Goal: Task Accomplishment & Management: Manage account settings

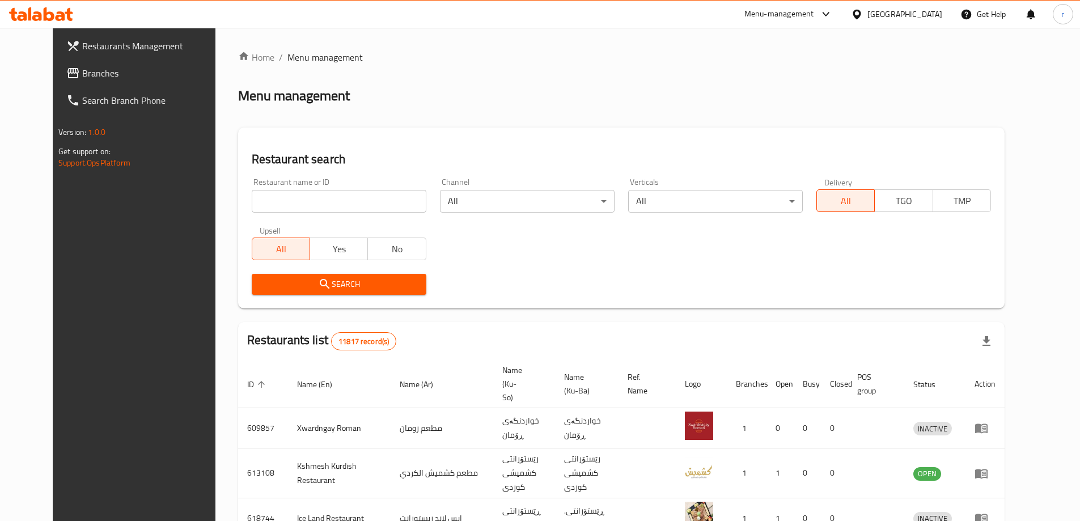
click at [256, 206] on input "search" at bounding box center [339, 201] width 175 height 23
paste input "Lievito"
type input "Lievito"
click at [283, 271] on div "Search" at bounding box center [339, 284] width 188 height 35
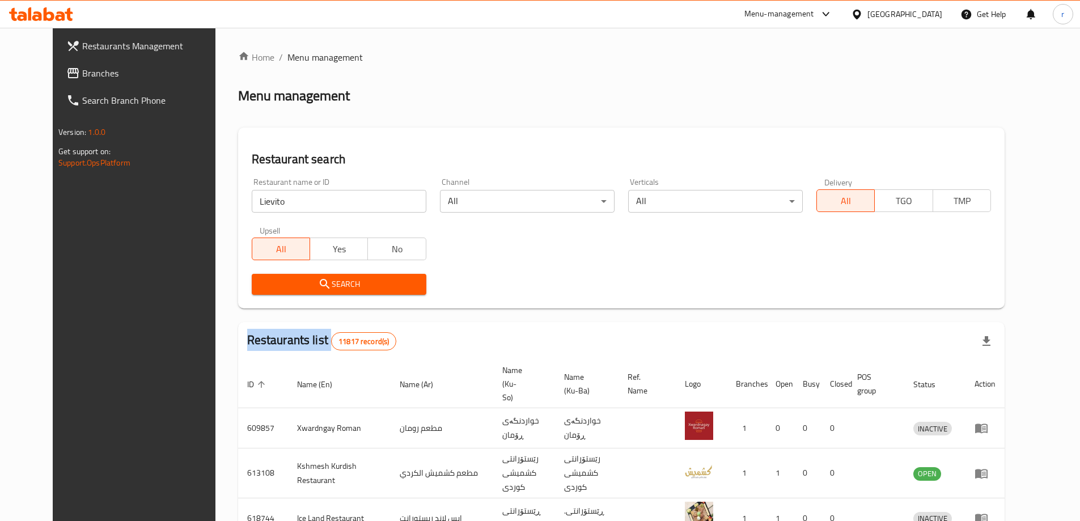
click at [283, 280] on span "Search" at bounding box center [339, 284] width 157 height 14
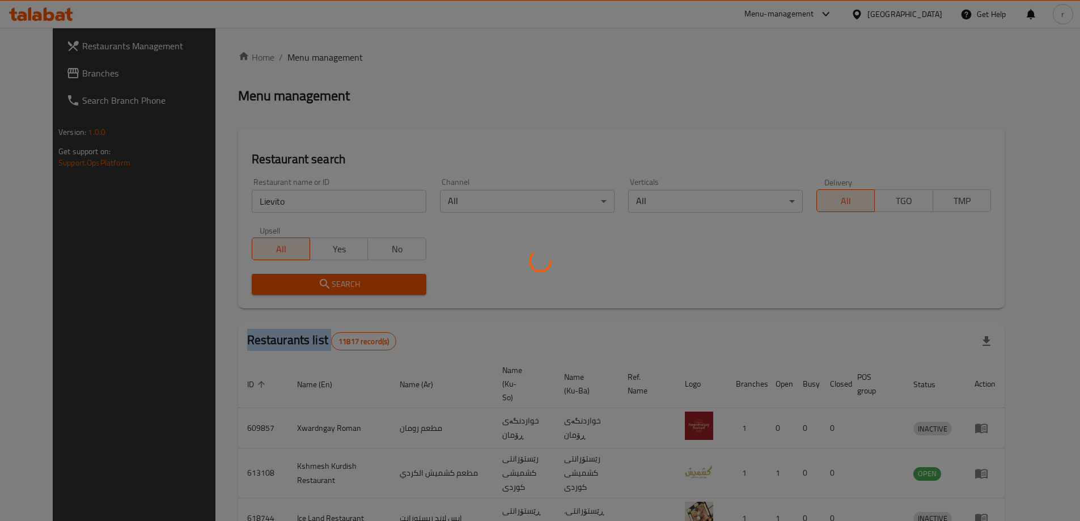
click at [283, 280] on div at bounding box center [540, 260] width 1080 height 521
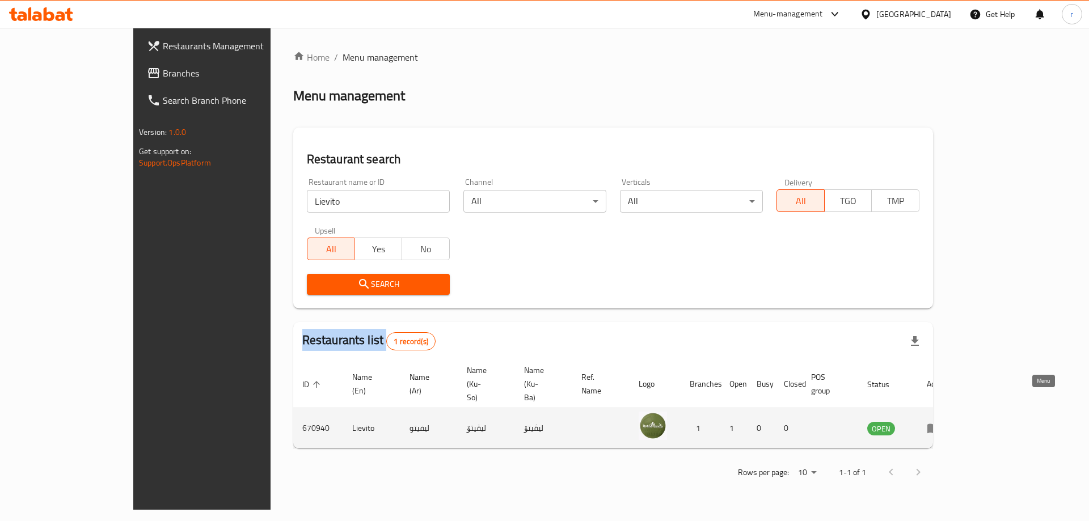
click at [940, 424] on icon "enhanced table" at bounding box center [933, 429] width 12 height 10
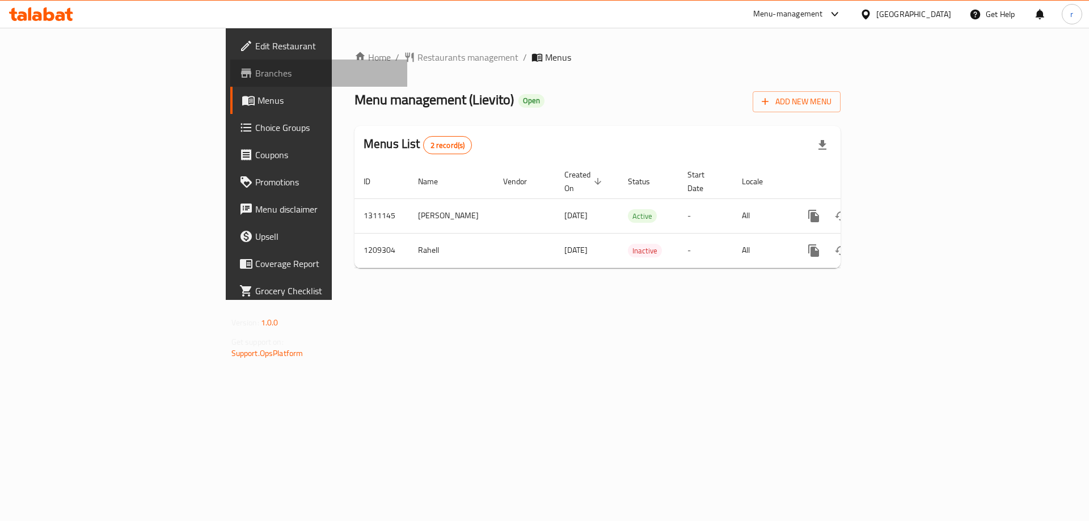
click at [255, 66] on span "Branches" at bounding box center [326, 73] width 143 height 14
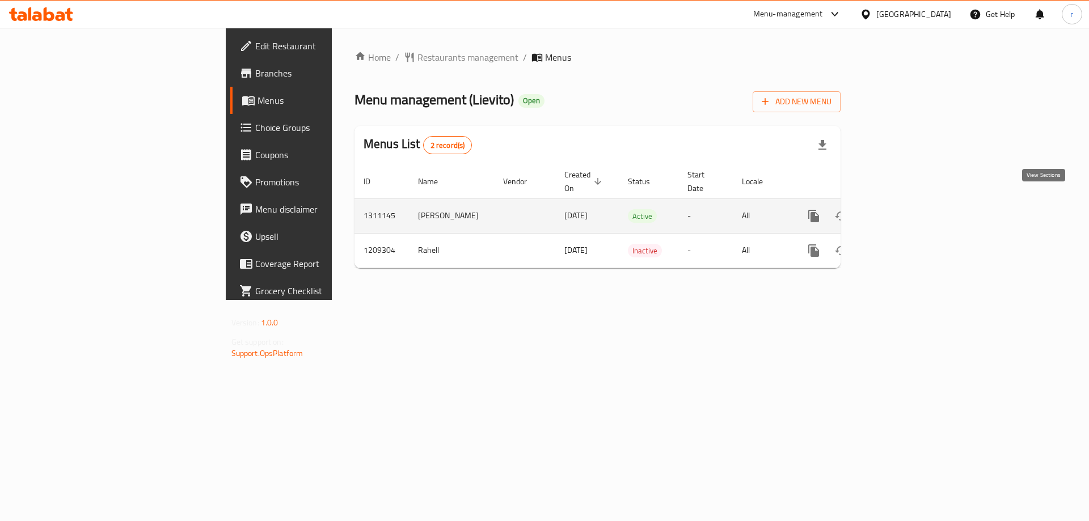
click at [900, 211] on icon "enhanced table" at bounding box center [895, 216] width 10 height 10
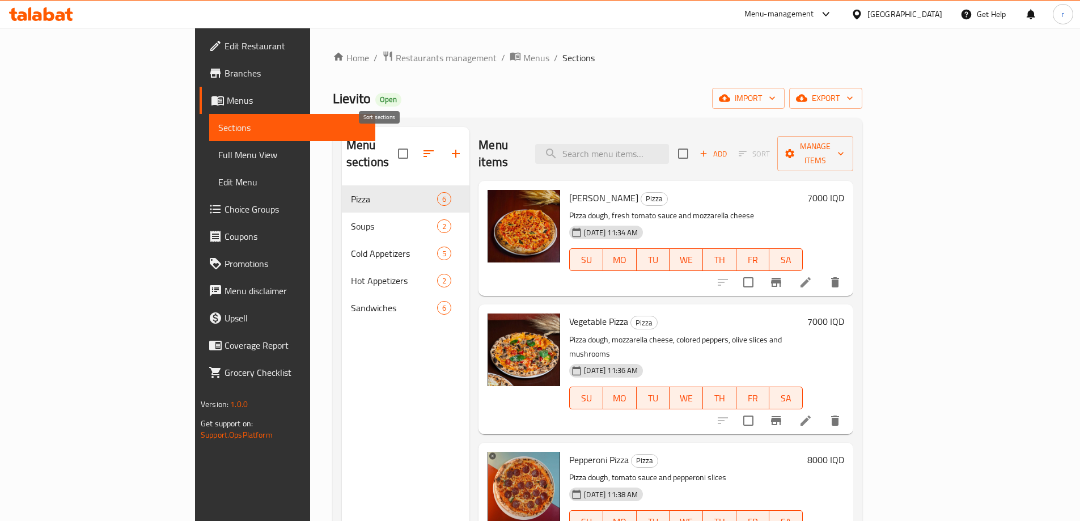
click at [449, 147] on icon "button" at bounding box center [456, 154] width 14 height 14
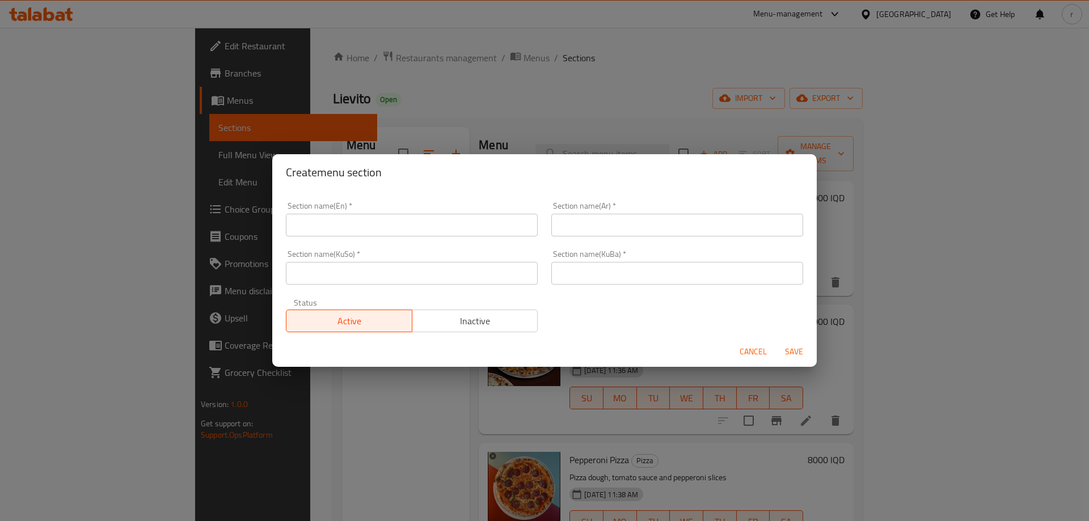
click at [418, 229] on input "text" at bounding box center [412, 225] width 252 height 23
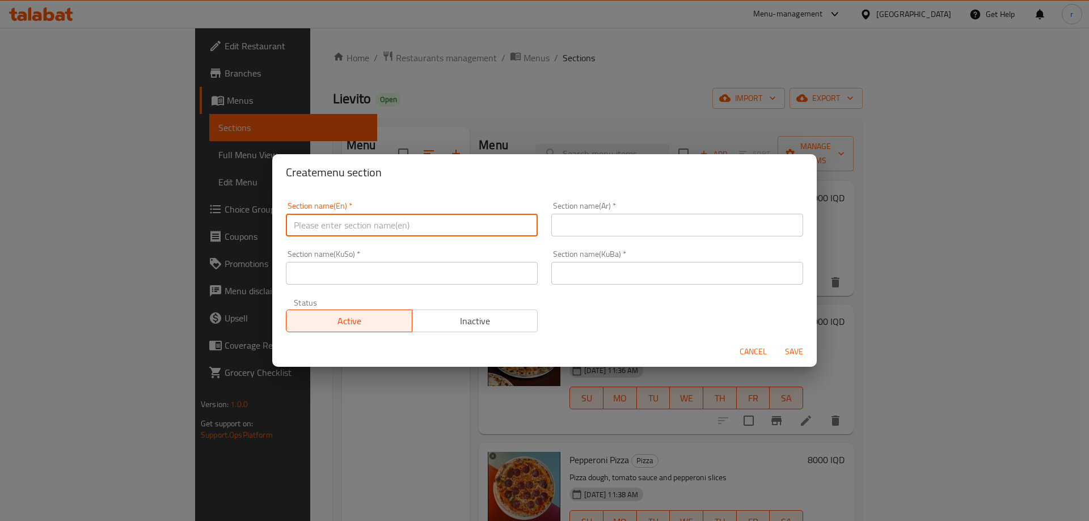
type input "Drinks"
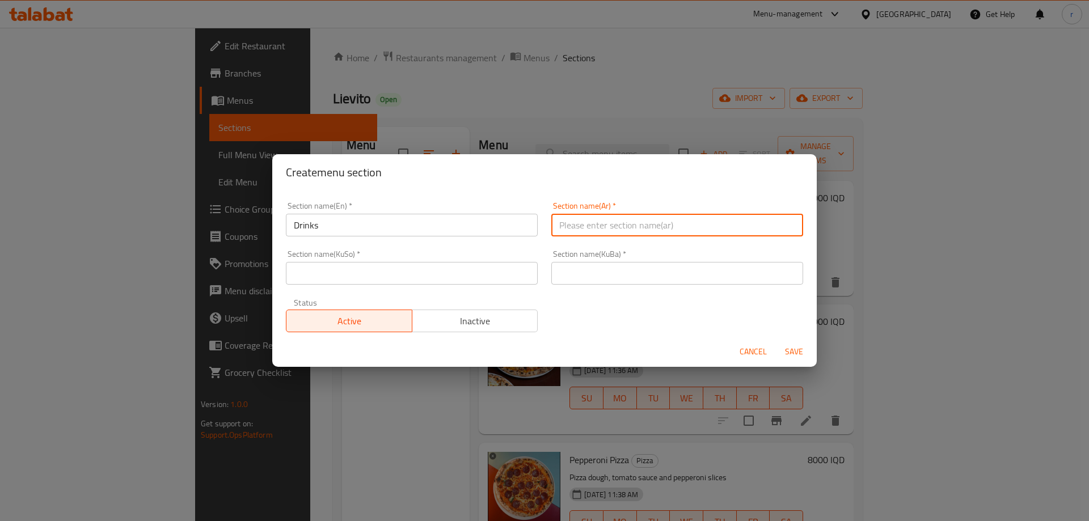
click at [646, 218] on input "text" at bounding box center [677, 225] width 252 height 23
type input "المشروبات"
click at [489, 277] on input "text" at bounding box center [412, 273] width 252 height 23
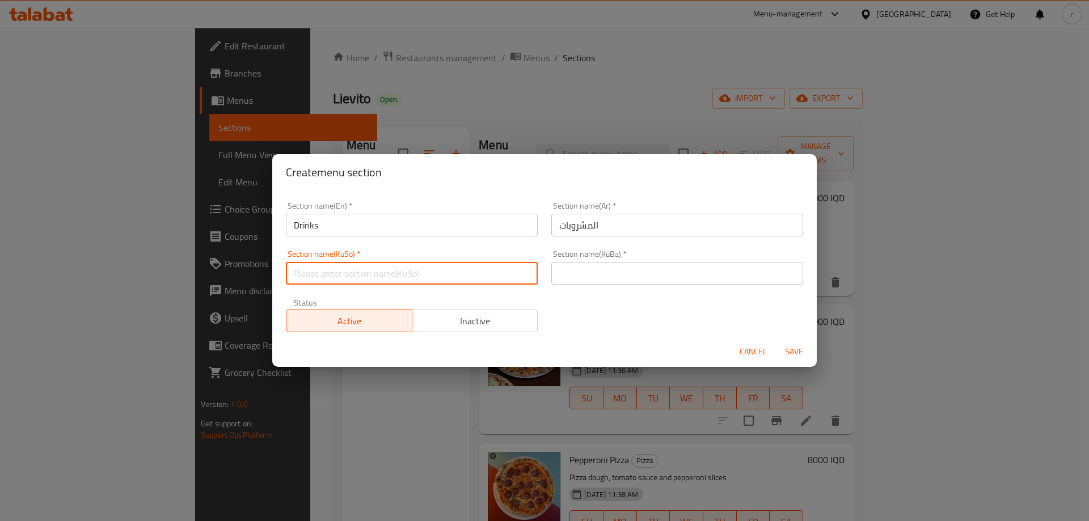
type input "خواردنەوەکان"
click at [580, 281] on input "text" at bounding box center [677, 273] width 252 height 23
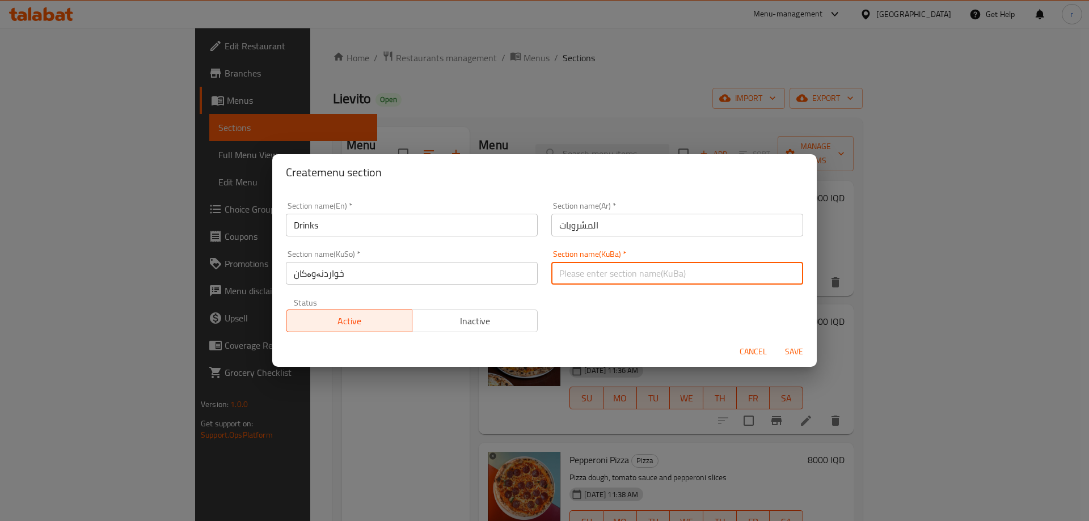
type input "خواردنەوەکان"
click at [792, 352] on span "Save" at bounding box center [793, 352] width 27 height 14
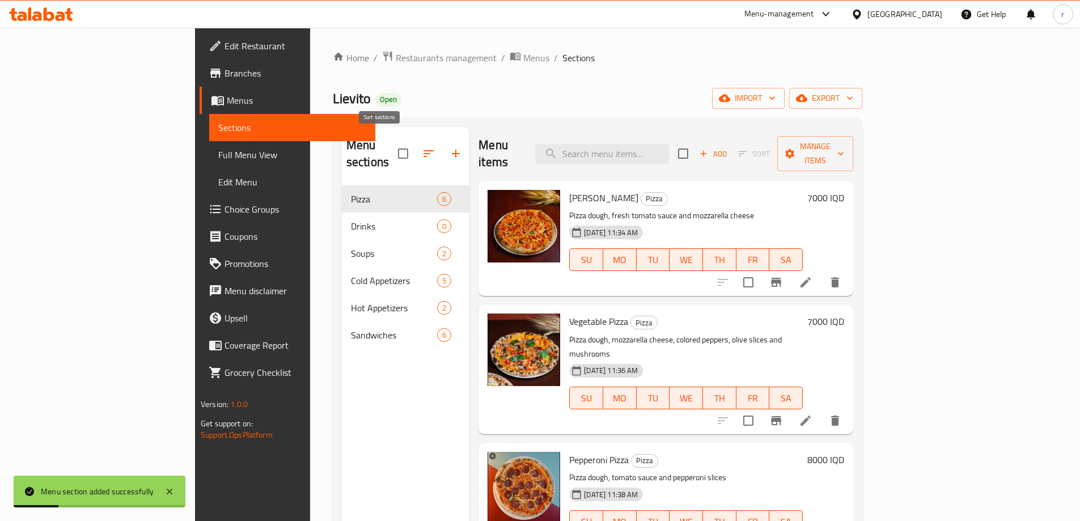
click at [422, 149] on icon "button" at bounding box center [429, 154] width 14 height 14
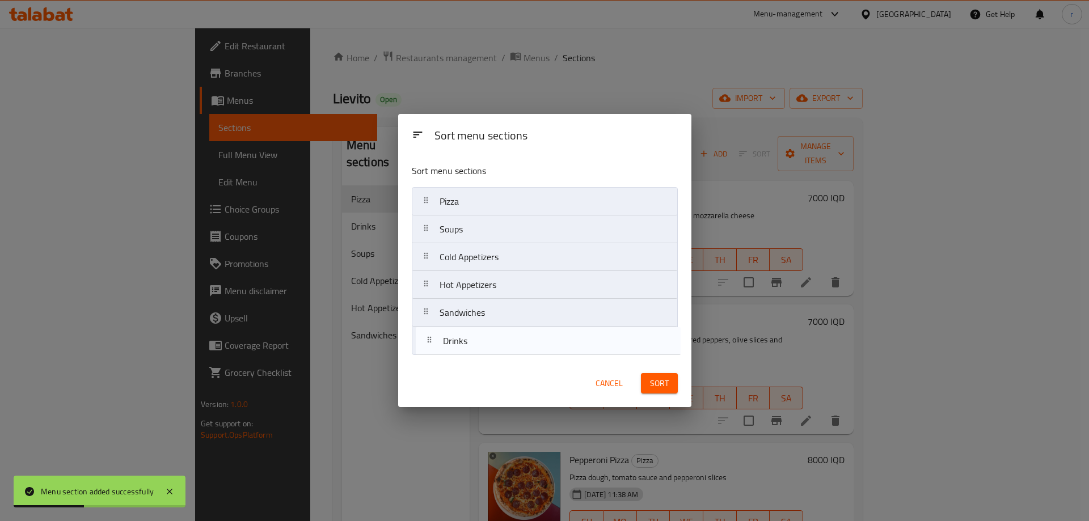
drag, startPoint x: 457, startPoint y: 230, endPoint x: 460, endPoint y: 349, distance: 119.1
click at [460, 349] on nav "Pizza Drinks Soups Cold Appetizers Hot Appetizers Sandwiches" at bounding box center [545, 271] width 266 height 168
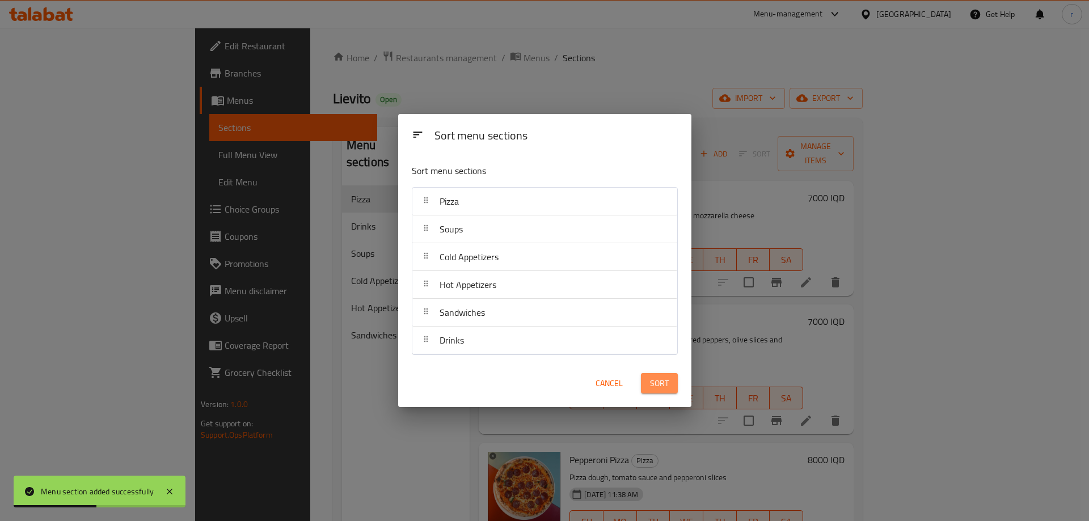
click at [655, 375] on button "Sort" at bounding box center [659, 383] width 37 height 21
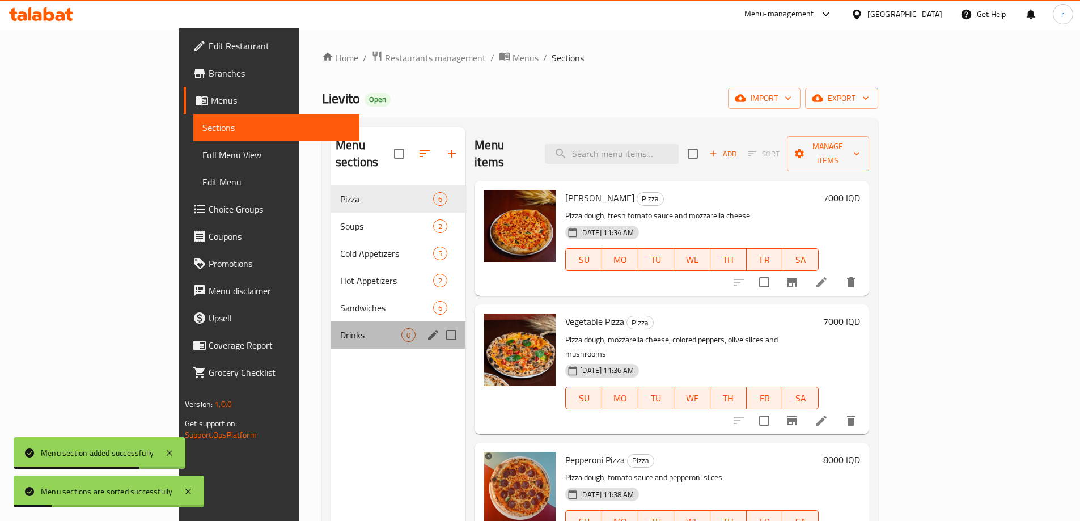
click at [331, 328] on div "Drinks 0" at bounding box center [398, 335] width 134 height 27
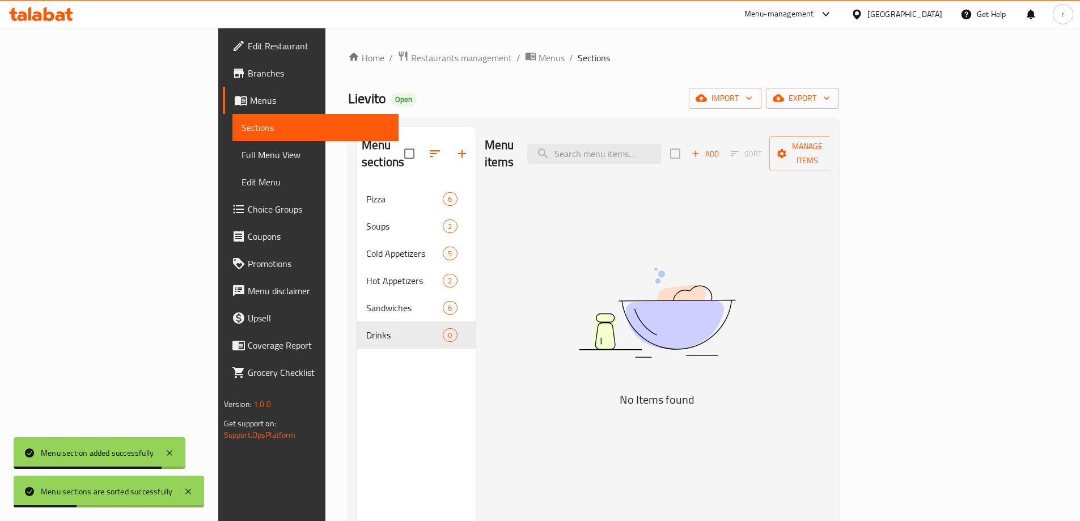
click at [845, 157] on div "Add Sort Manage items" at bounding box center [757, 153] width 175 height 35
click at [724, 152] on button "Add" at bounding box center [705, 154] width 36 height 18
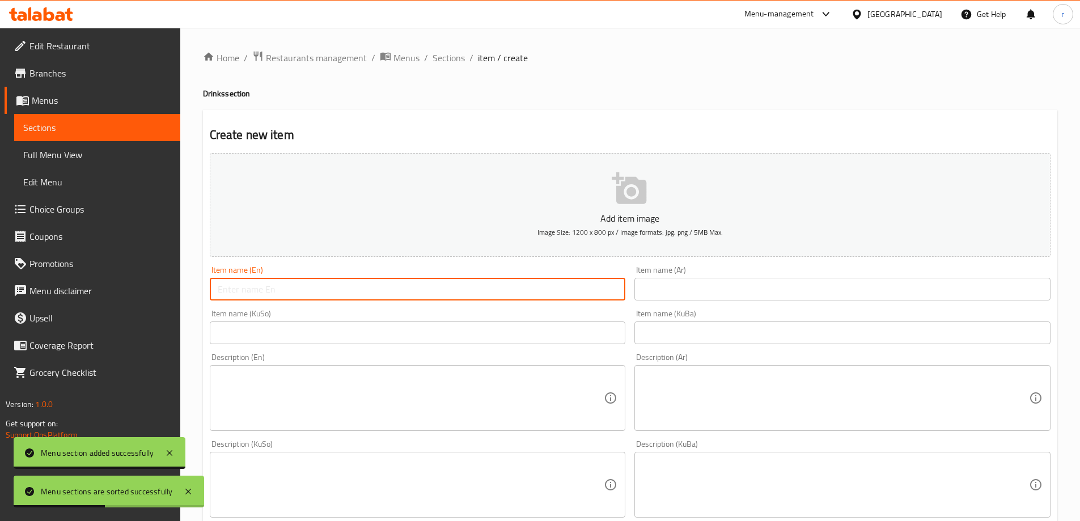
drag, startPoint x: 239, startPoint y: 297, endPoint x: 234, endPoint y: 290, distance: 9.3
click at [239, 297] on input "text" at bounding box center [418, 289] width 416 height 23
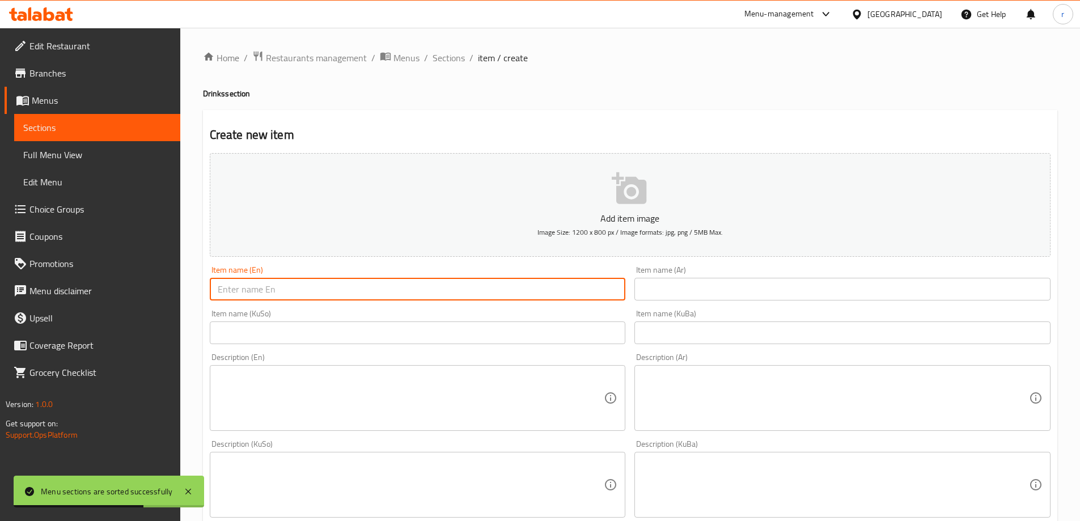
type input "Pepsi"
click at [681, 293] on input "text" at bounding box center [843, 289] width 416 height 23
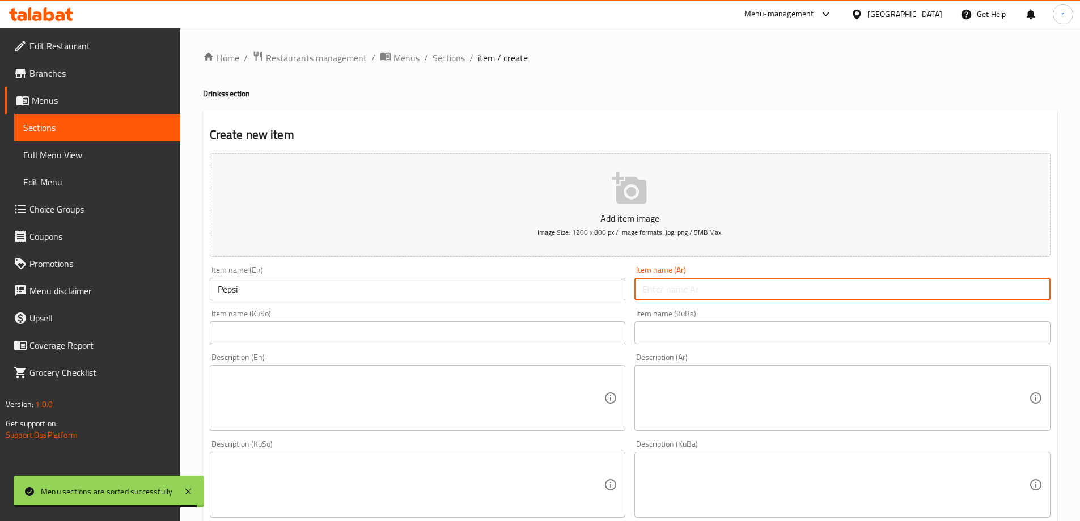
type input "بيبسي"
drag, startPoint x: 549, startPoint y: 333, endPoint x: 511, endPoint y: 336, distance: 37.5
click at [549, 333] on input "text" at bounding box center [418, 333] width 416 height 23
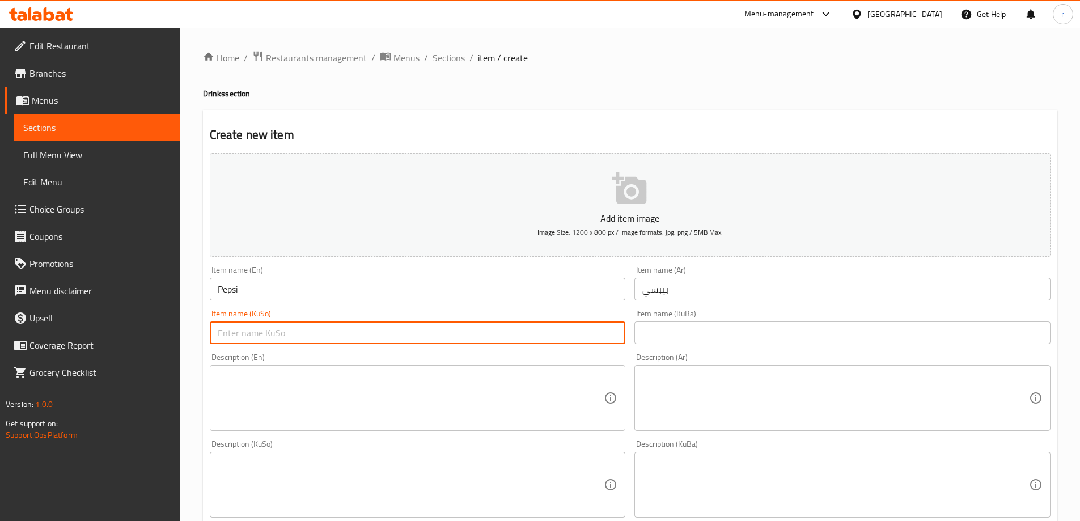
type input "بیپسی"
drag, startPoint x: 659, startPoint y: 327, endPoint x: 686, endPoint y: 339, distance: 29.5
click at [659, 327] on input "text" at bounding box center [843, 333] width 416 height 23
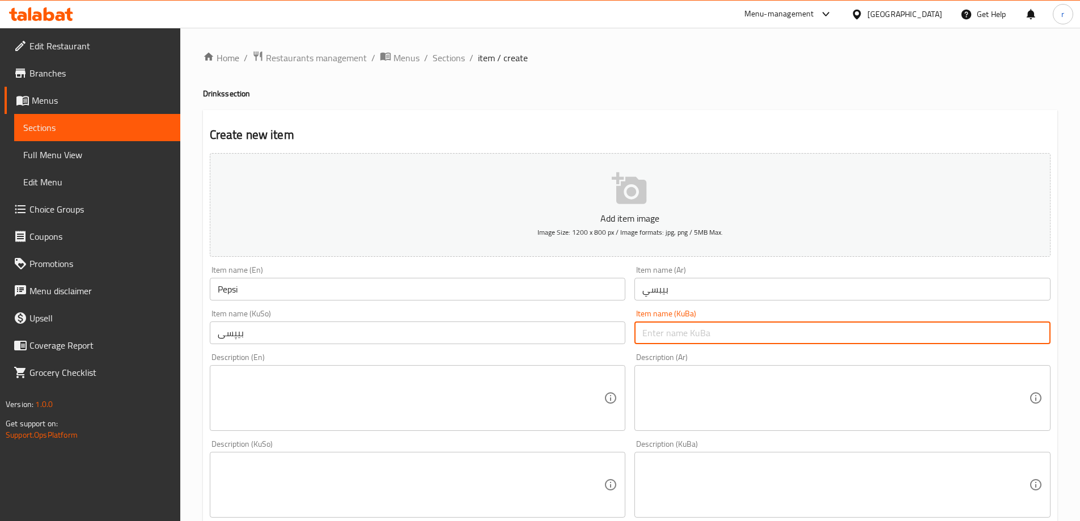
type input "بیپسی"
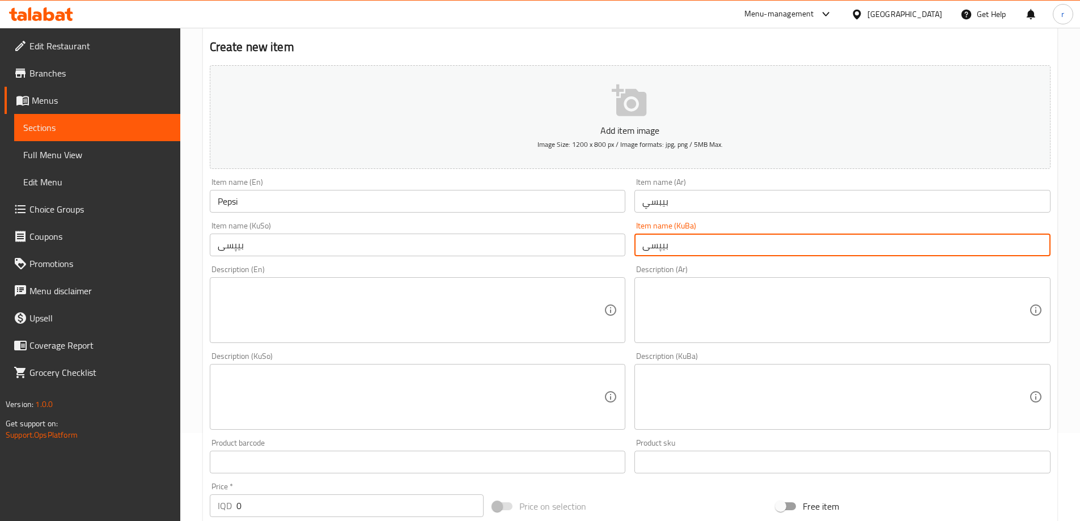
scroll to position [189, 0]
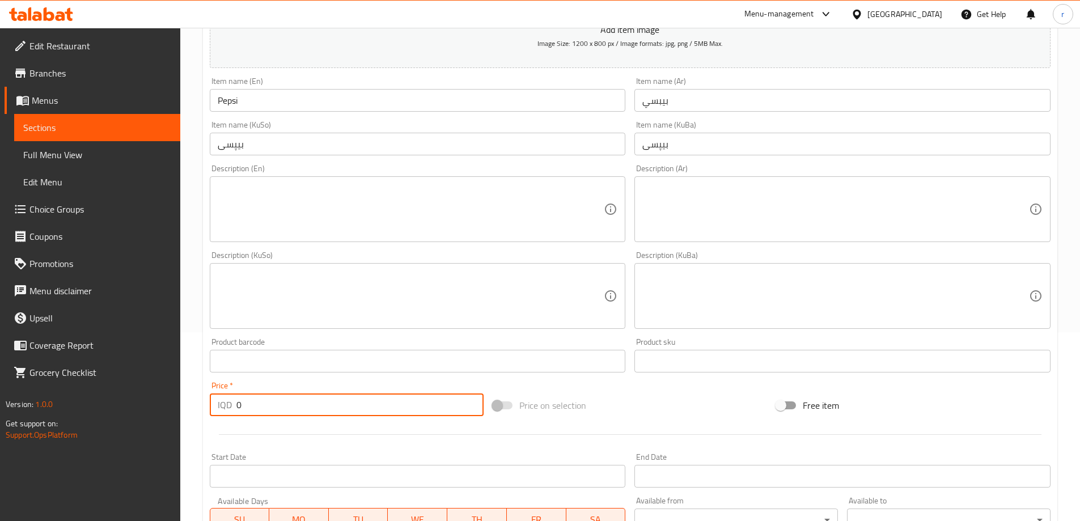
drag, startPoint x: 256, startPoint y: 404, endPoint x: 209, endPoint y: 405, distance: 47.6
click at [209, 405] on div "Price   * IQD 0 Price *" at bounding box center [347, 399] width 284 height 44
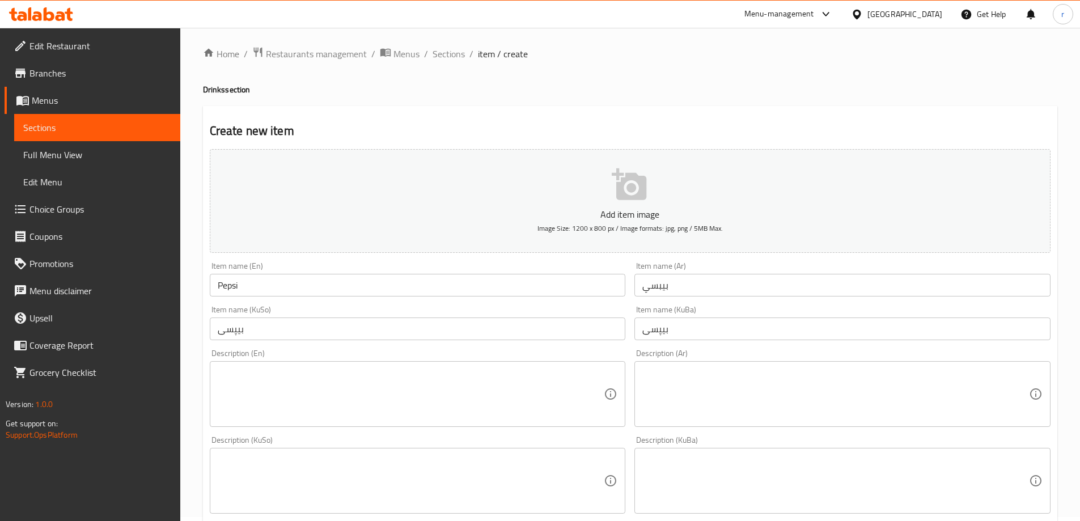
scroll to position [0, 0]
type input "1000"
click at [623, 188] on icon "button" at bounding box center [629, 188] width 35 height 32
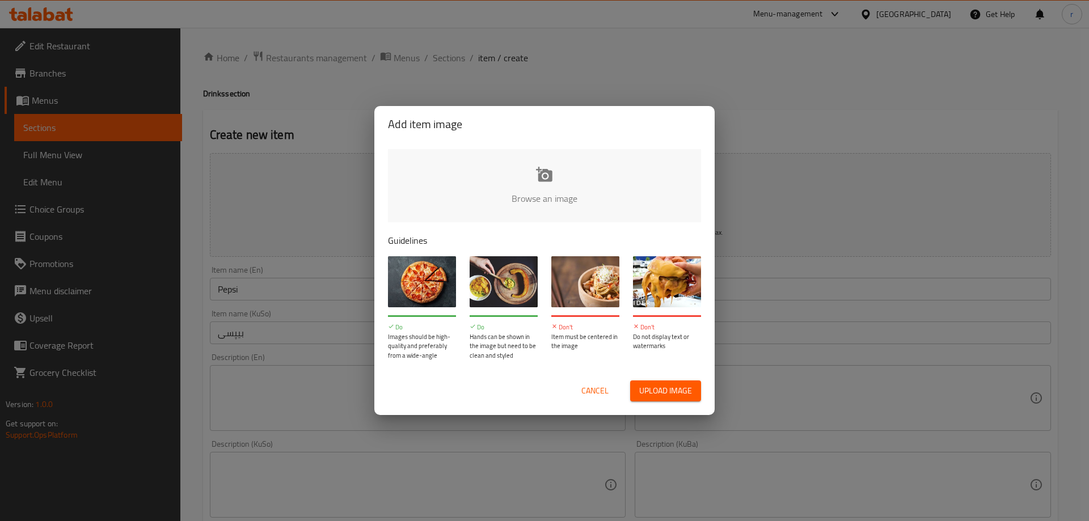
click at [558, 199] on input "file" at bounding box center [928, 202] width 1080 height 106
click at [146, 364] on div "Add item image Browse an image Guidelines Do Images should be high-quality and …" at bounding box center [544, 260] width 1089 height 521
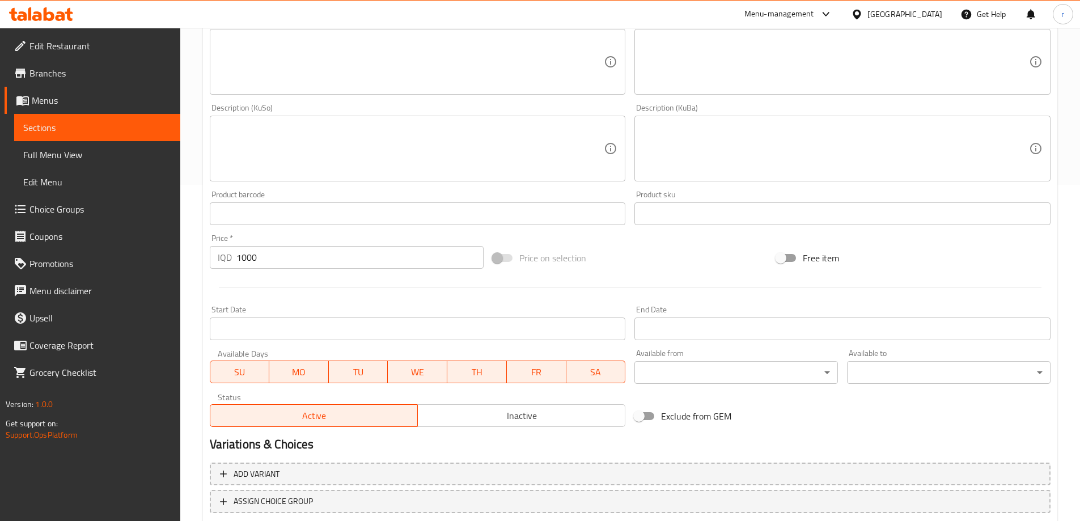
scroll to position [411, 0]
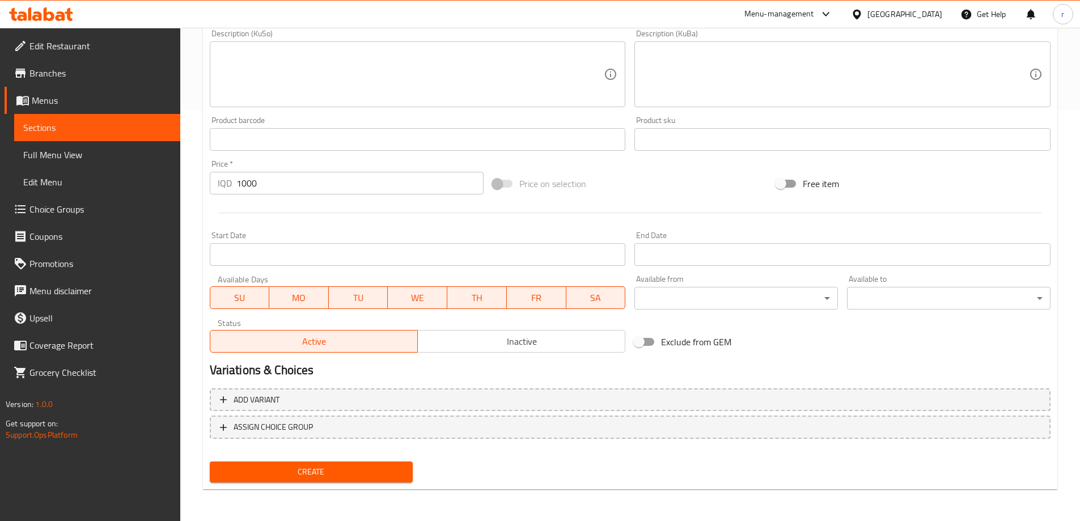
click at [320, 471] on span "Create" at bounding box center [311, 472] width 185 height 14
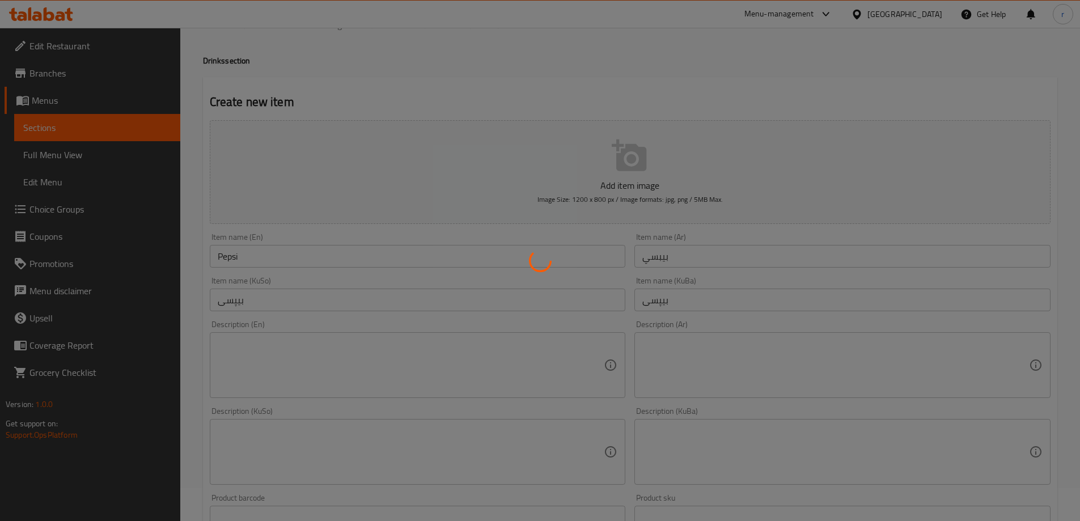
scroll to position [32, 0]
type input "0"
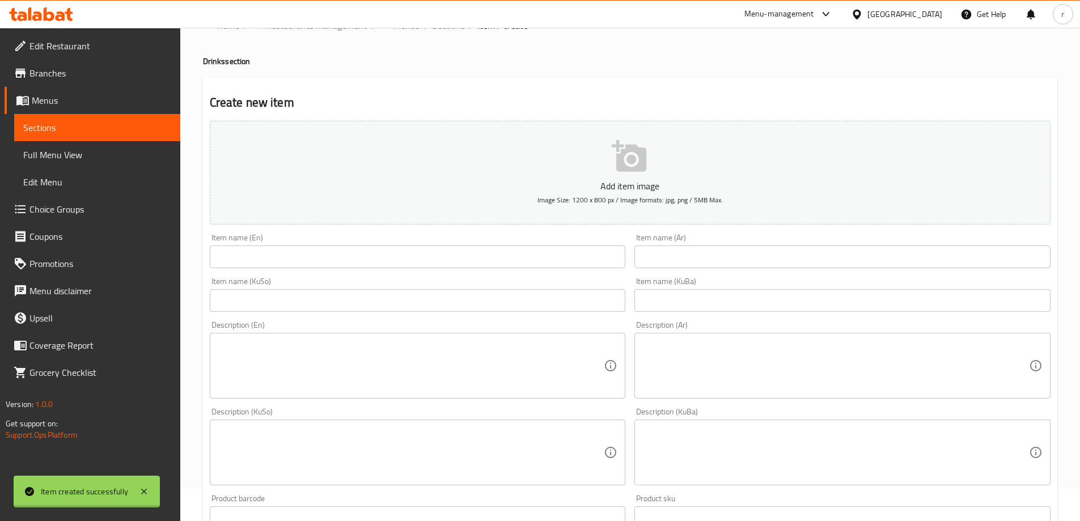
scroll to position [0, 0]
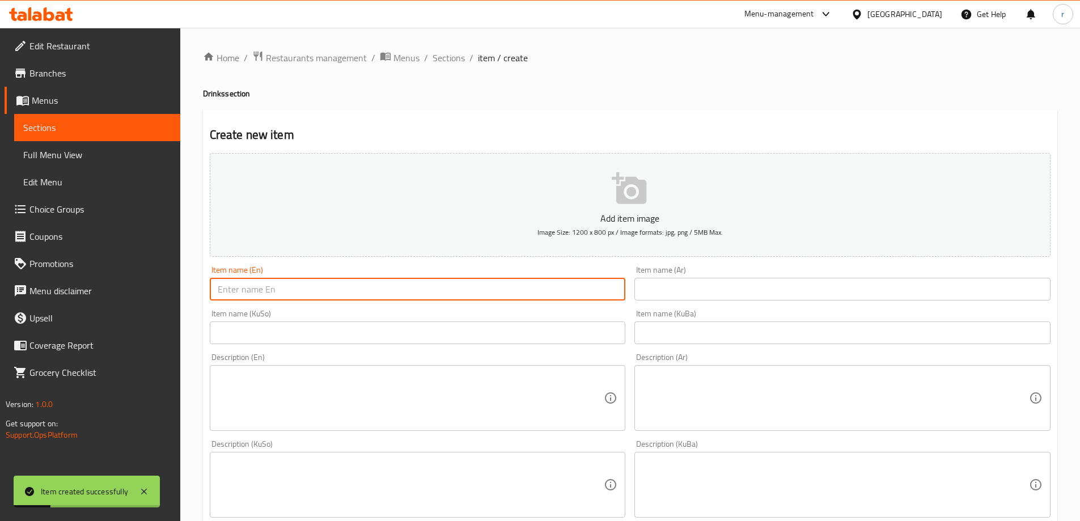
click at [261, 287] on input "text" at bounding box center [418, 289] width 416 height 23
type input "m"
type input "o"
type input "Mirinda Orange"
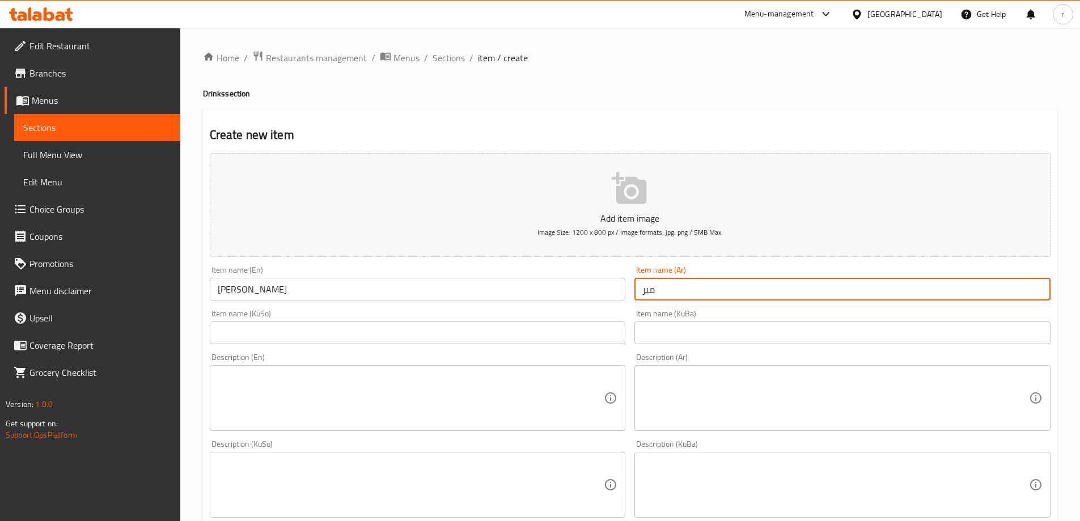
type input "ميرندا برتقال"
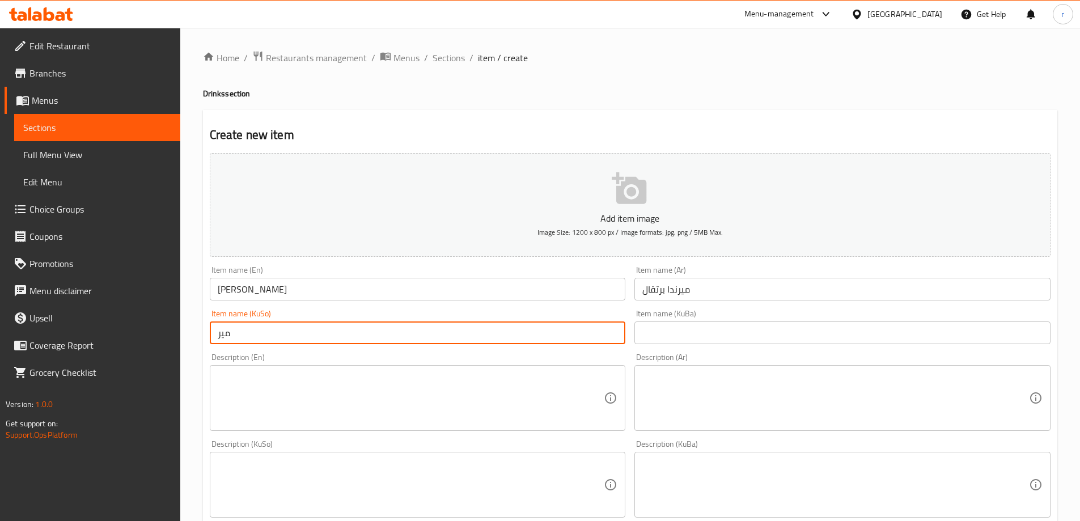
type input "میرندا پرتەقاڵ"
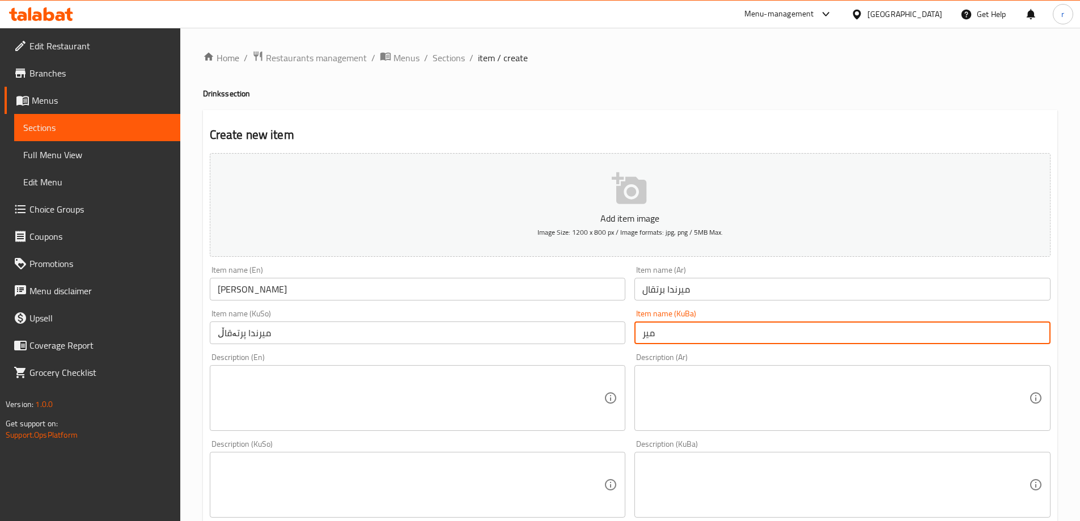
type input "میرندا پرتەقاڵ"
click at [611, 217] on p "Add item image" at bounding box center [630, 219] width 806 height 14
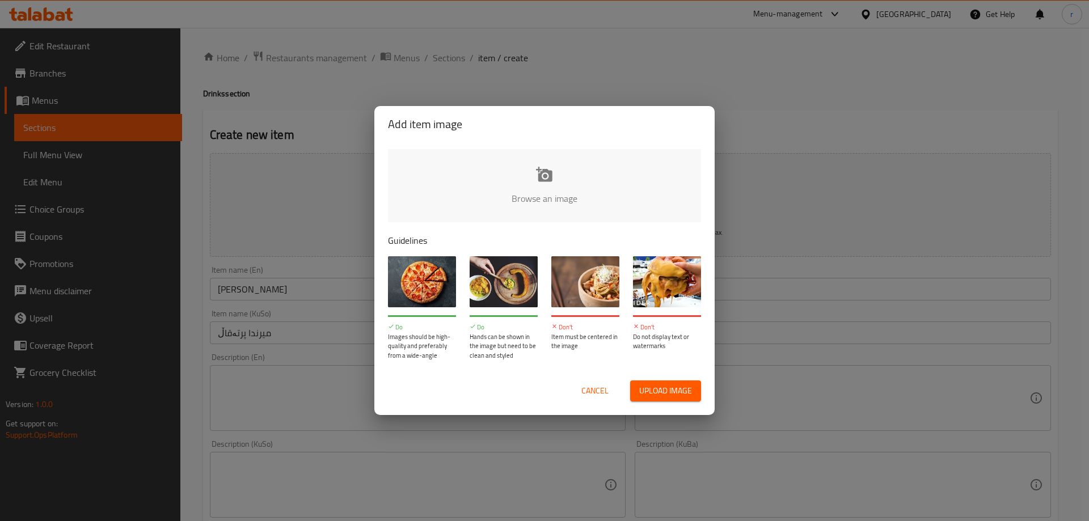
click at [504, 190] on input "file" at bounding box center [928, 202] width 1080 height 106
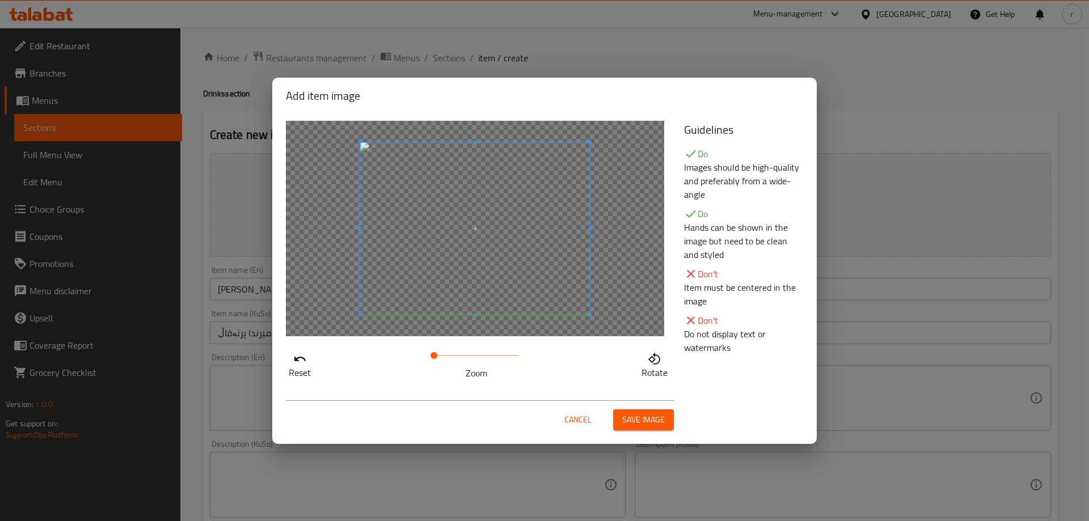
click at [629, 410] on button "Save image" at bounding box center [643, 419] width 61 height 21
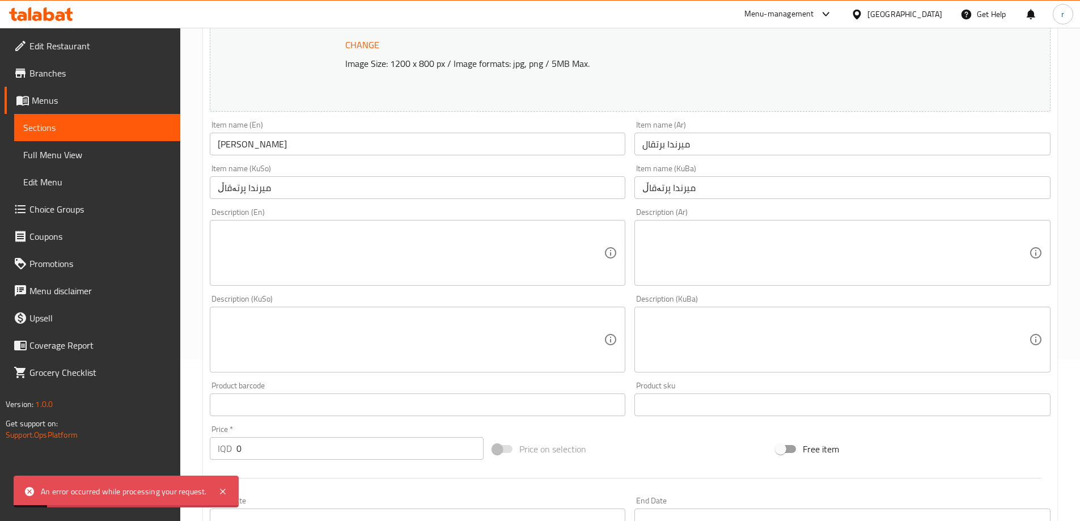
scroll to position [189, 0]
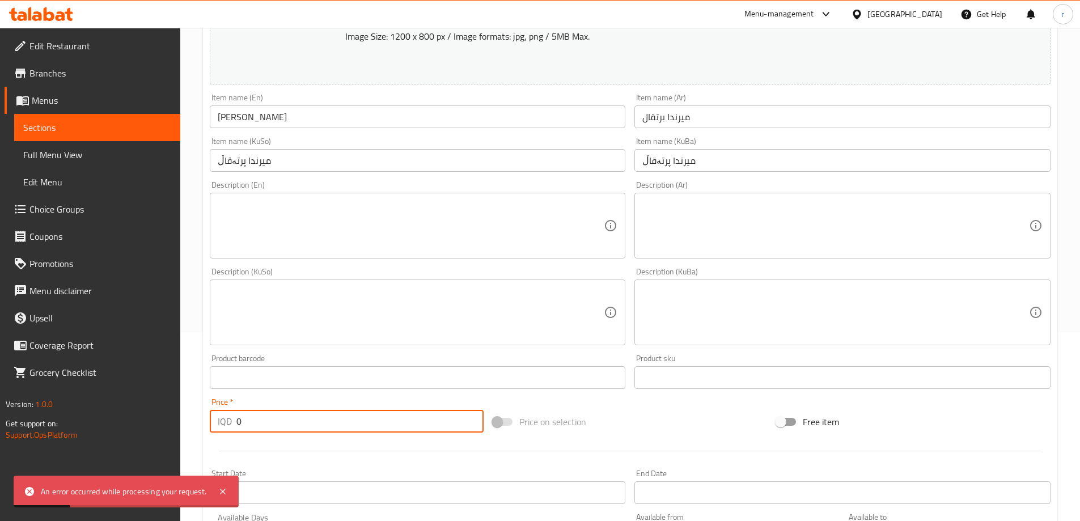
drag, startPoint x: 280, startPoint y: 417, endPoint x: 193, endPoint y: 406, distance: 87.4
click at [193, 420] on div "Home / Restaurants management / Menus / Sections / item / create Drinks section…" at bounding box center [630, 299] width 900 height 920
type input "1000"
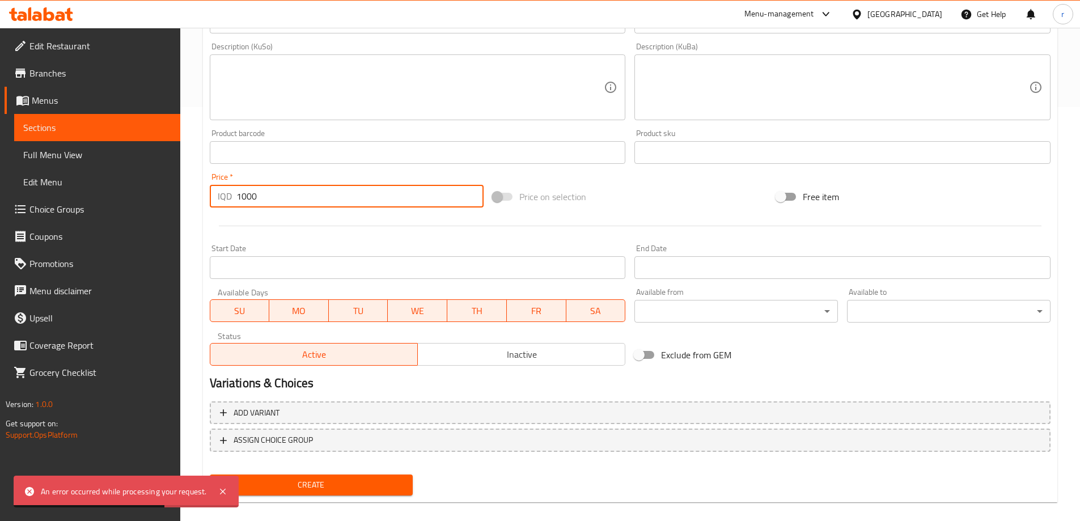
scroll to position [427, 0]
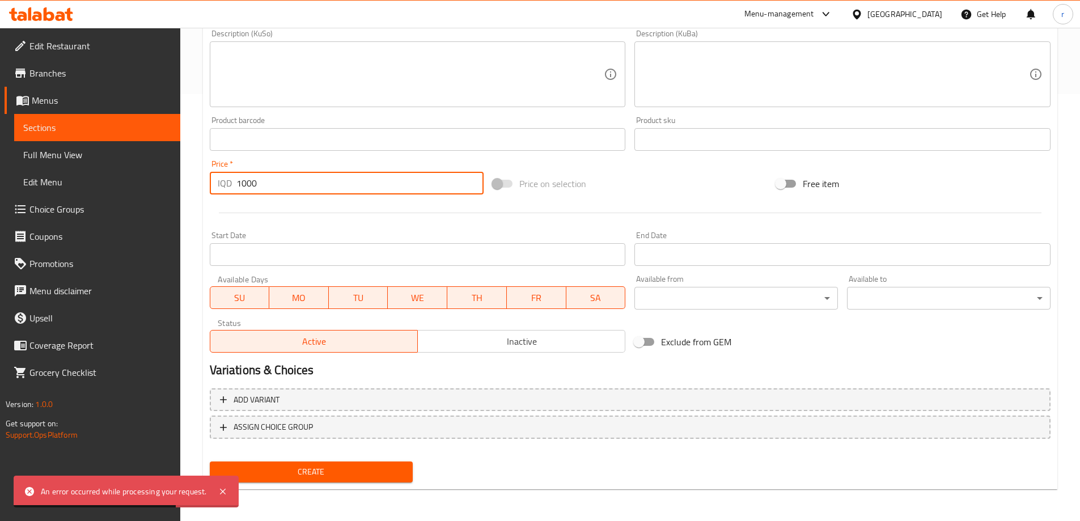
click at [302, 465] on span "Create" at bounding box center [311, 472] width 185 height 14
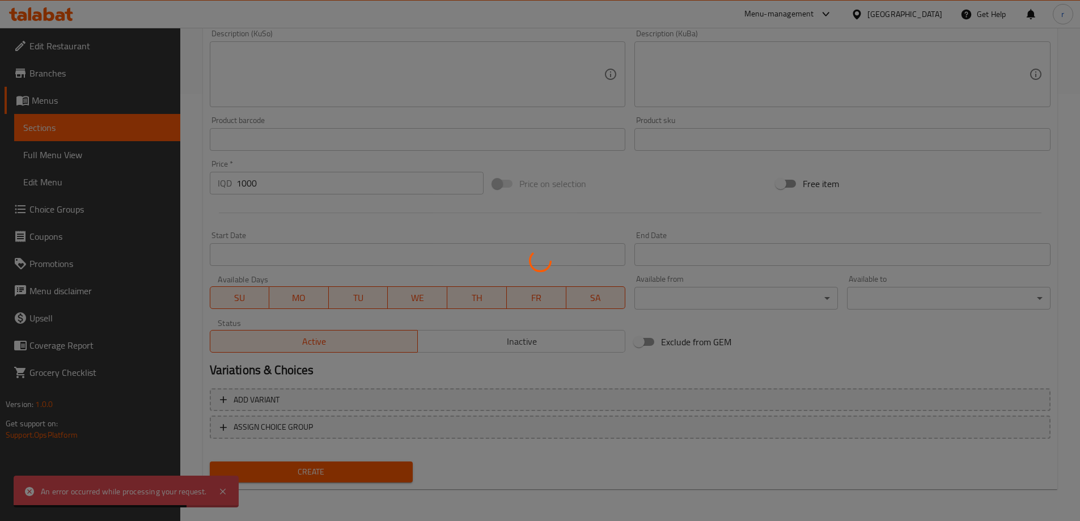
type input "0"
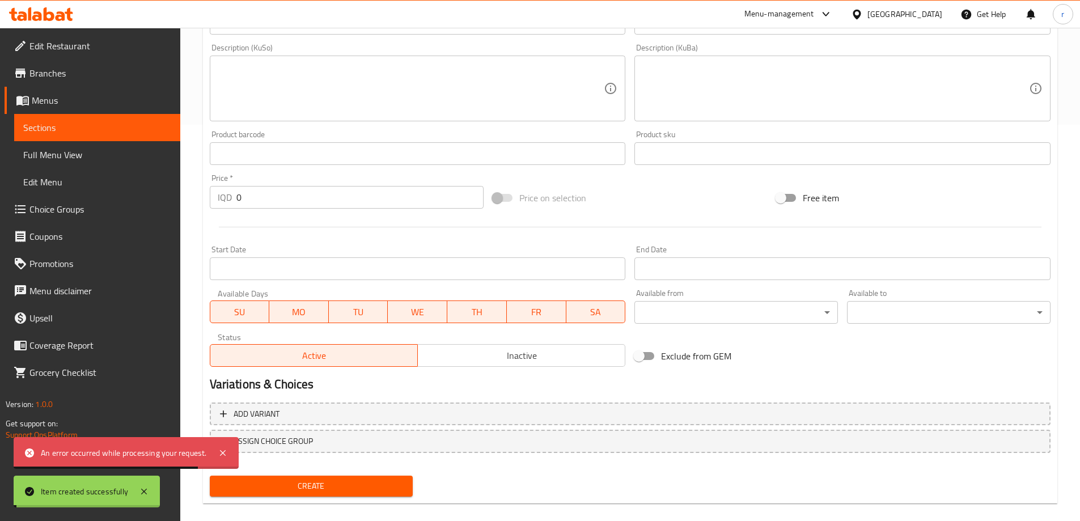
scroll to position [0, 0]
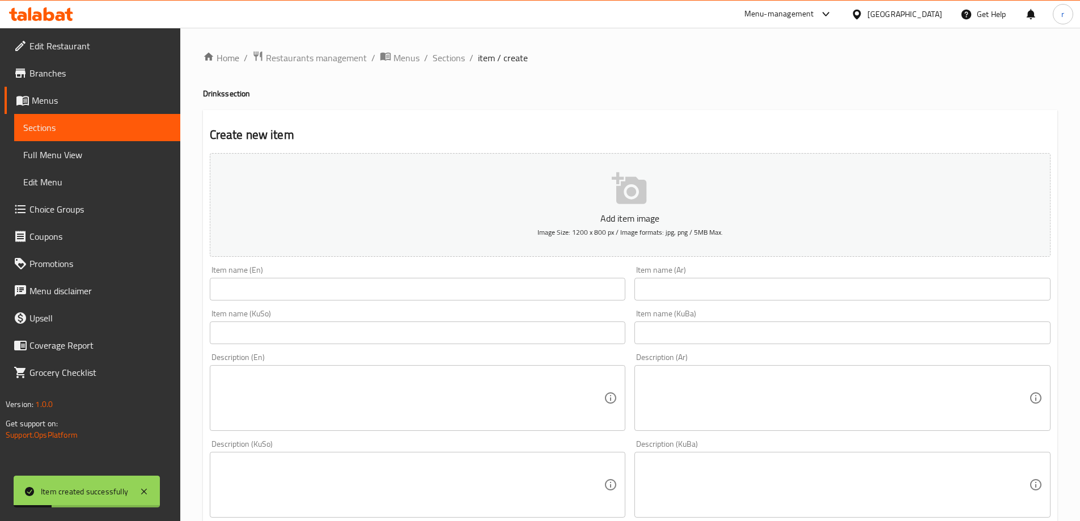
click at [249, 285] on input "text" at bounding box center [418, 289] width 416 height 23
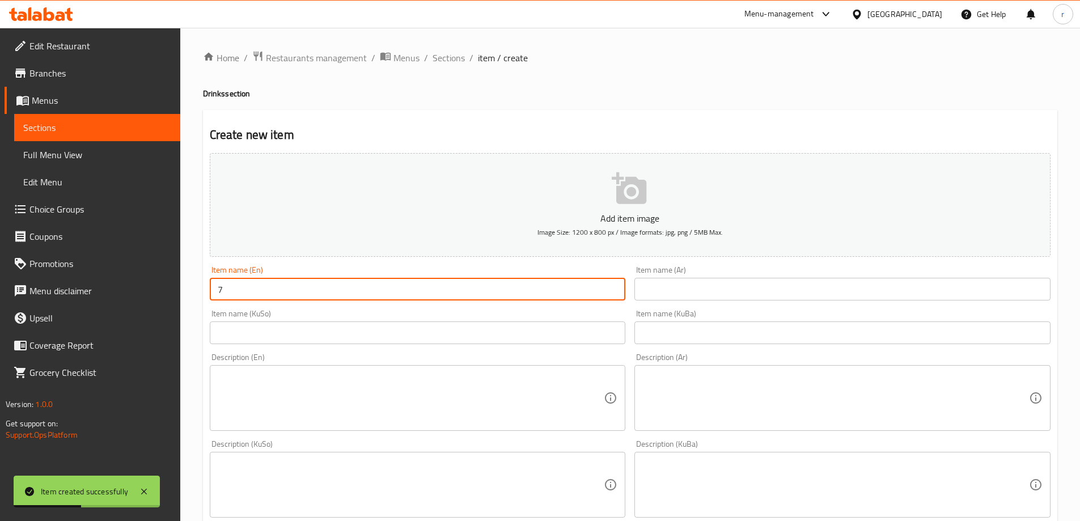
type input "7 Up"
click at [693, 293] on input "text" at bounding box center [843, 289] width 416 height 23
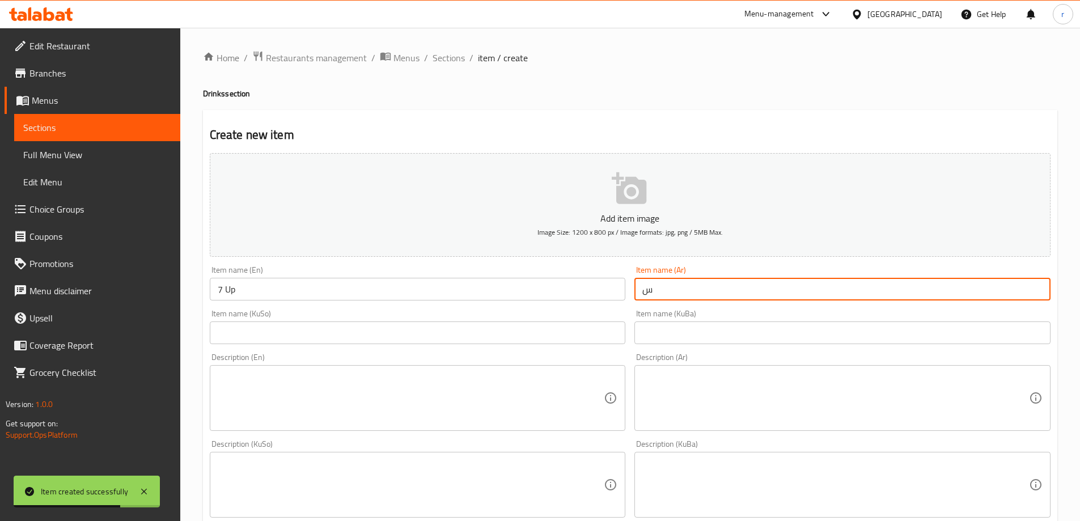
type input "سفن أب"
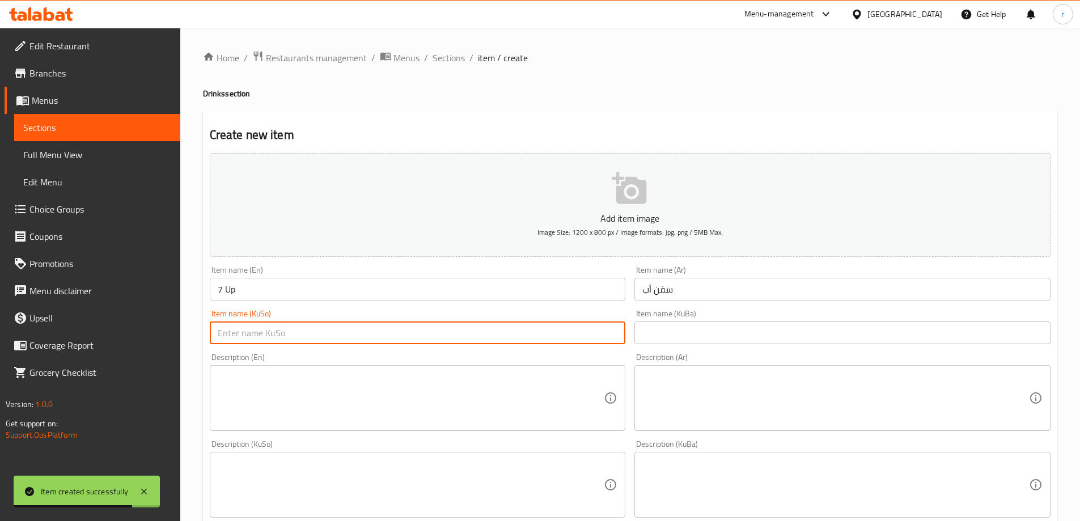
click at [551, 333] on input "text" at bounding box center [418, 333] width 416 height 23
type input "سێڤن ئاپ"
click at [666, 327] on input "text" at bounding box center [843, 333] width 416 height 23
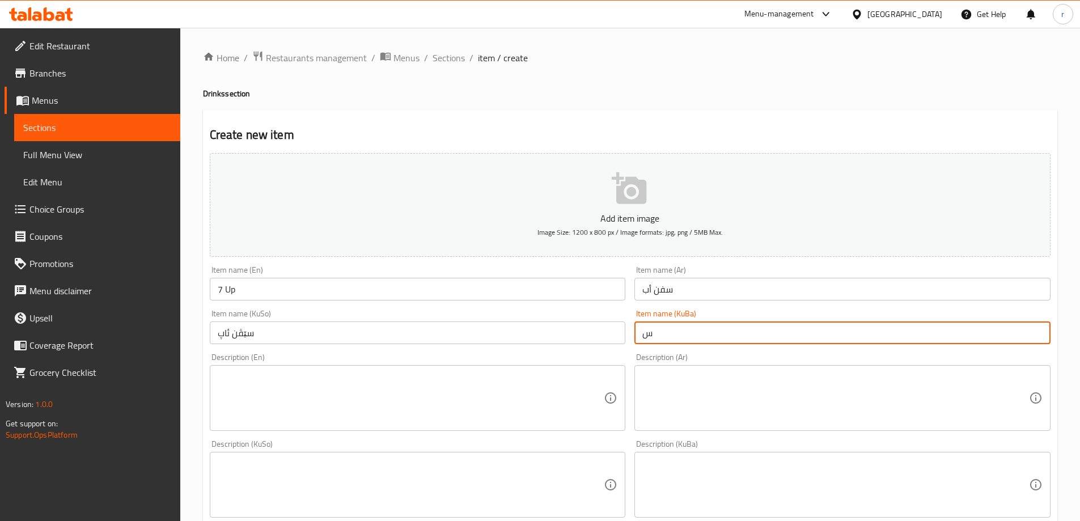
type input "سێڤن ئاپ"
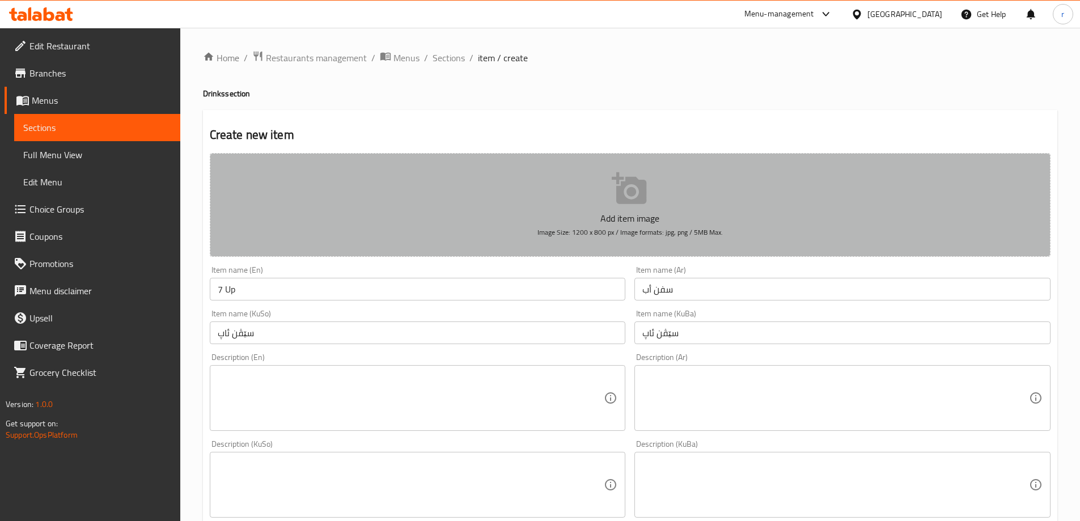
click at [586, 214] on p "Add item image" at bounding box center [630, 219] width 806 height 14
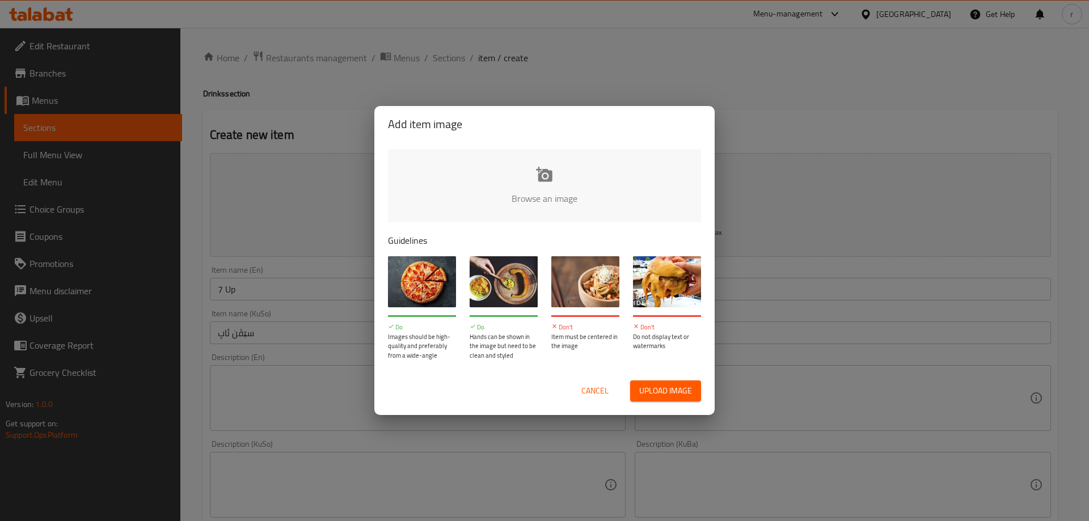
click at [508, 205] on input "file" at bounding box center [928, 202] width 1080 height 106
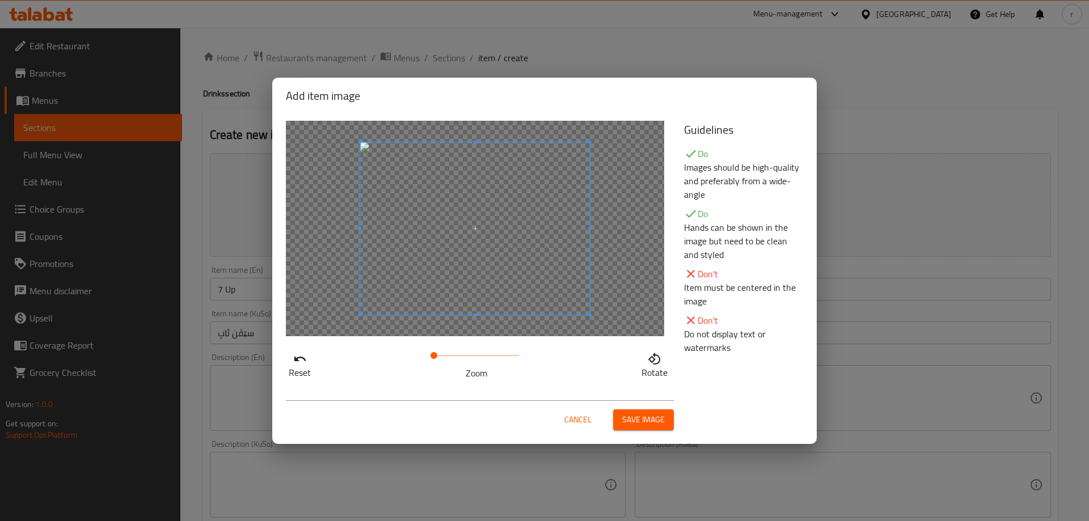
click at [642, 432] on div "Cancel Save image" at bounding box center [544, 415] width 535 height 48
click at [642, 423] on span "Save image" at bounding box center [643, 420] width 43 height 14
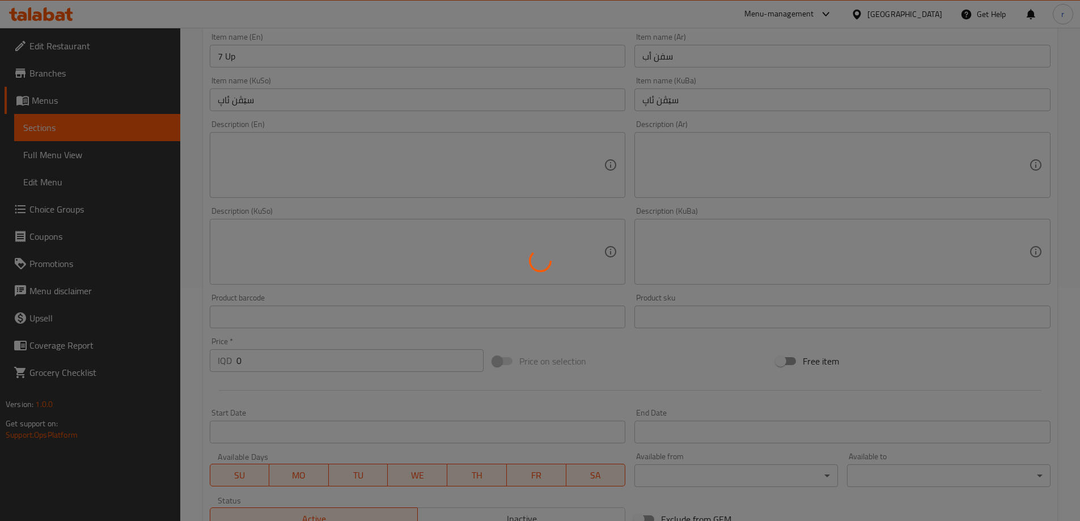
scroll to position [284, 0]
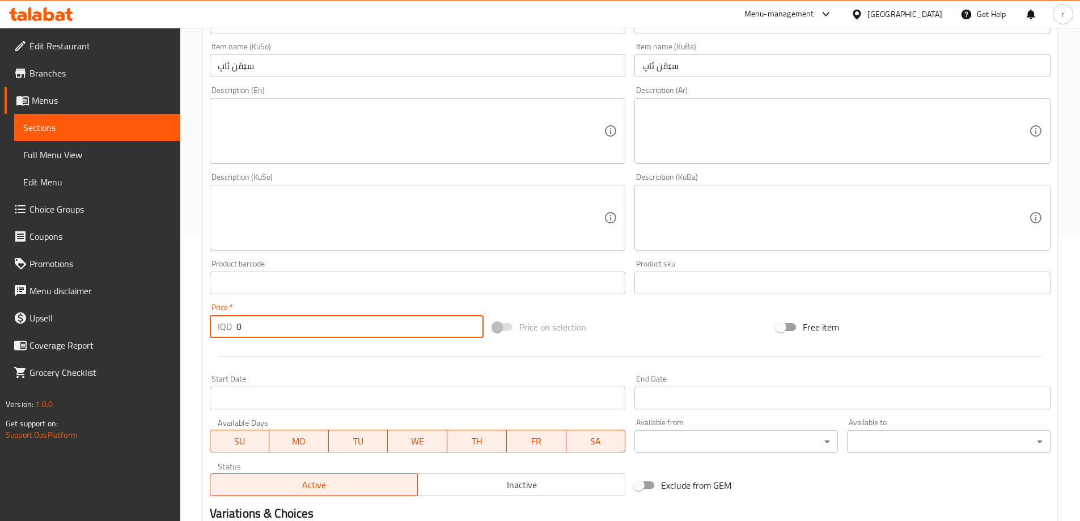
drag, startPoint x: 252, startPoint y: 325, endPoint x: 215, endPoint y: 331, distance: 37.2
click at [215, 331] on div "IQD 0 Price *" at bounding box center [347, 326] width 274 height 23
type input "1000"
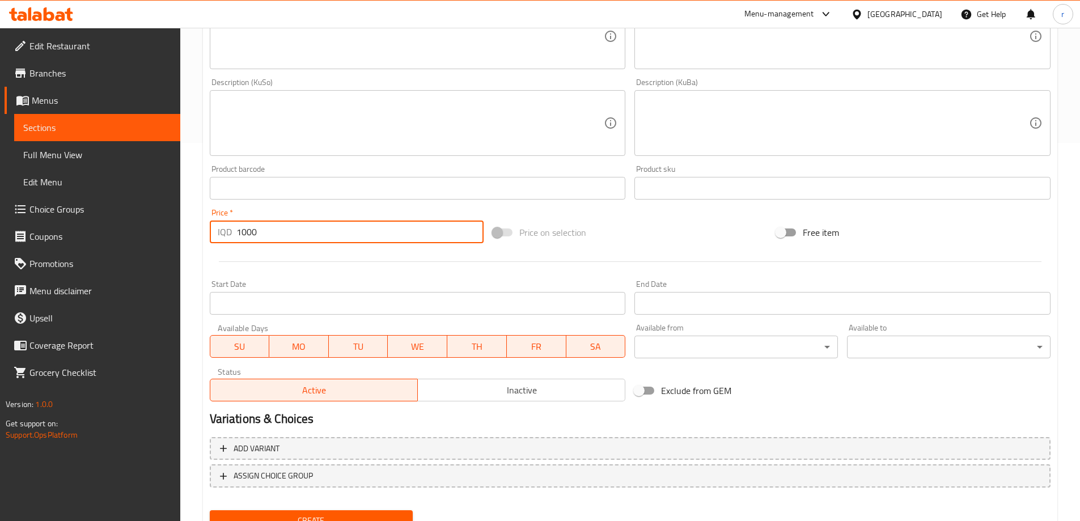
scroll to position [427, 0]
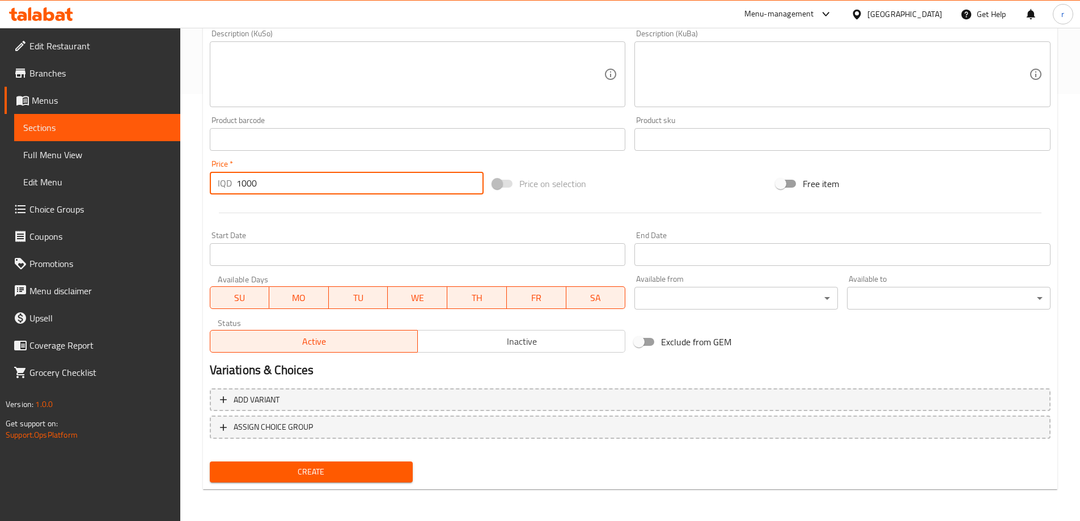
click at [345, 475] on span "Create" at bounding box center [311, 472] width 185 height 14
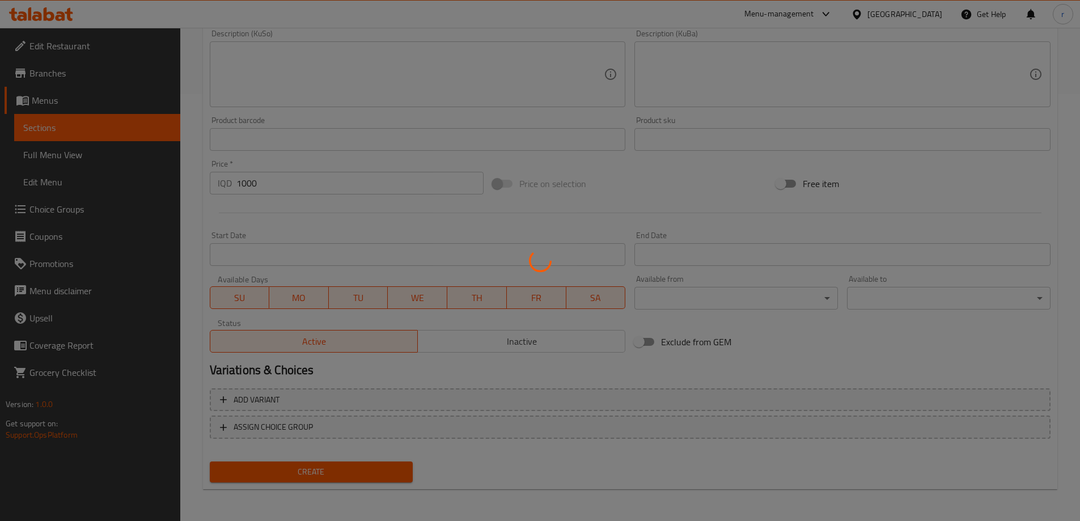
type input "0"
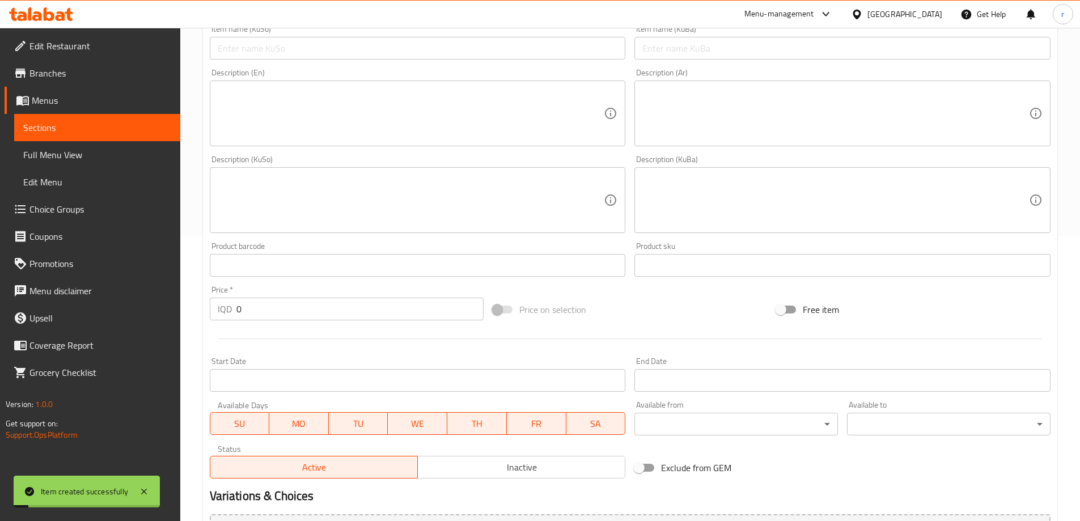
scroll to position [127, 0]
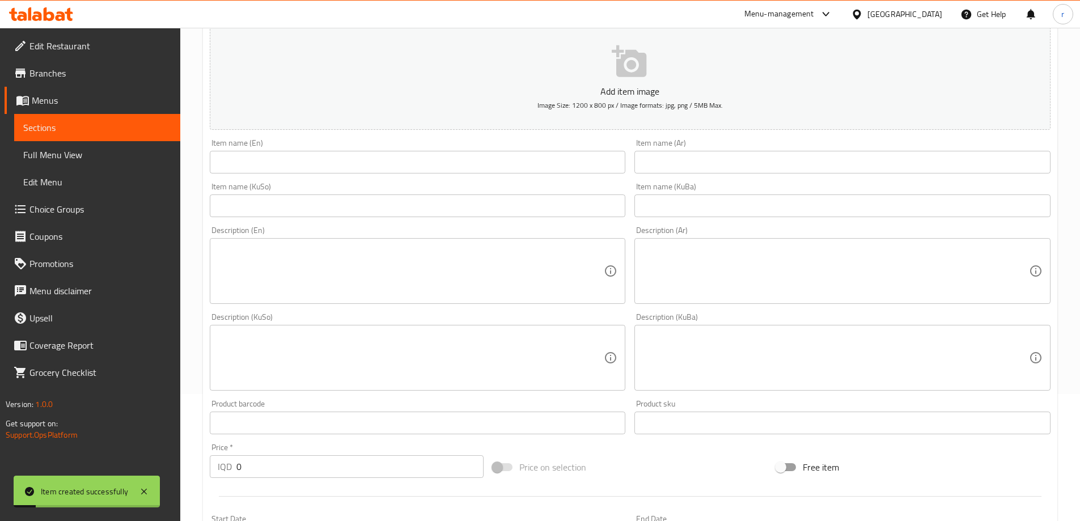
click at [270, 158] on input "text" at bounding box center [418, 162] width 416 height 23
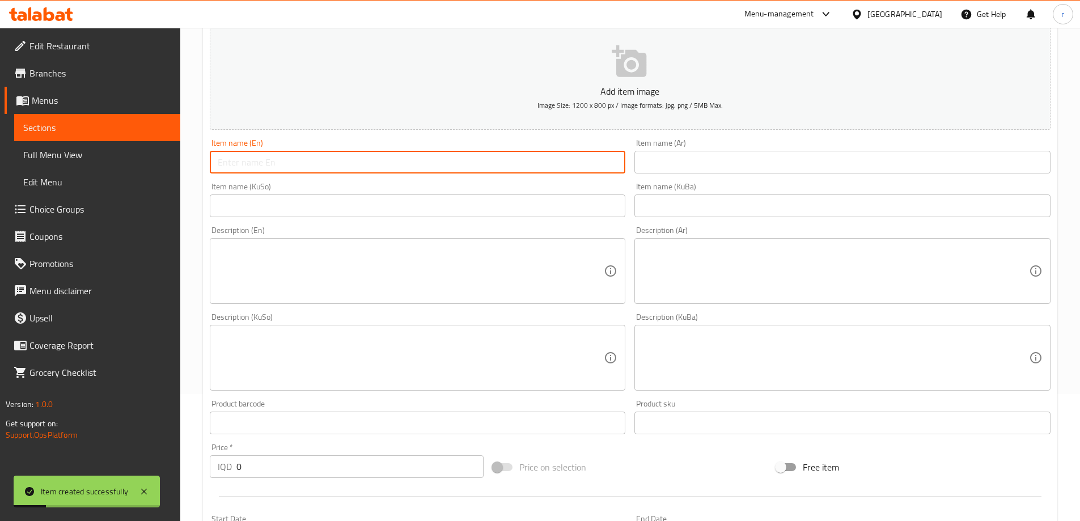
type input "Mineral Water"
click at [716, 167] on input "text" at bounding box center [843, 162] width 416 height 23
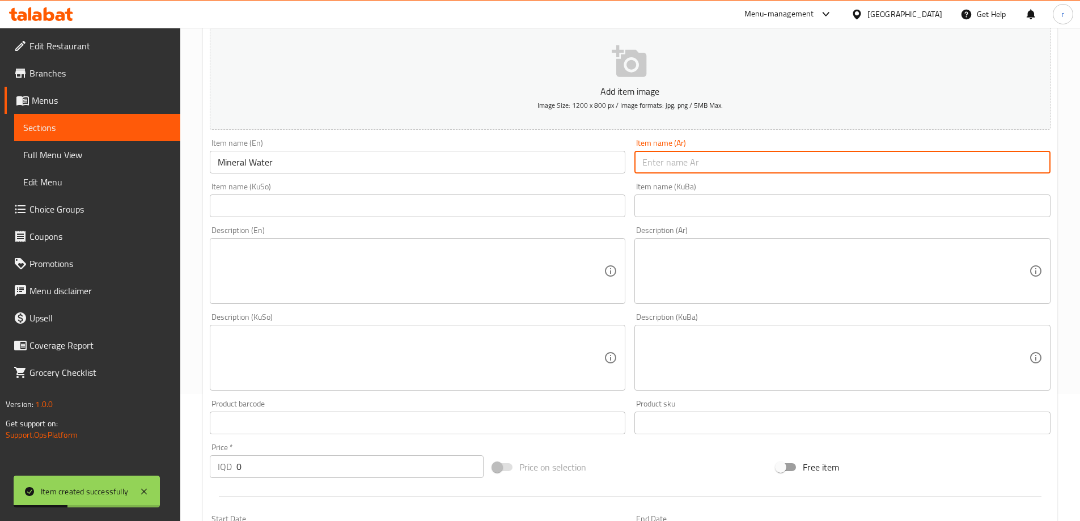
type input "مياه معدنية"
click at [487, 208] on input "text" at bounding box center [418, 205] width 416 height 23
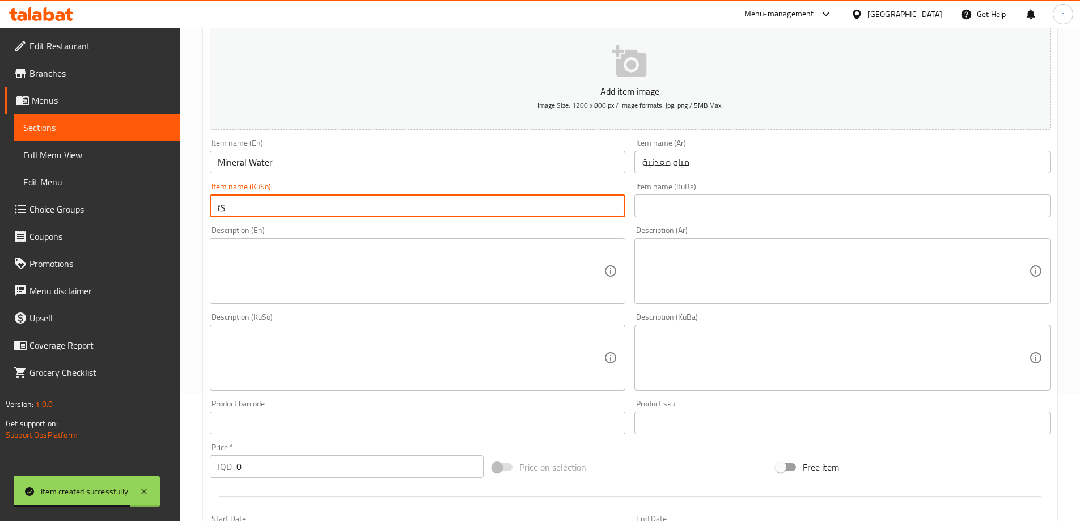
type input "ئاویی کانزایی"
click at [669, 210] on input "text" at bounding box center [843, 205] width 416 height 23
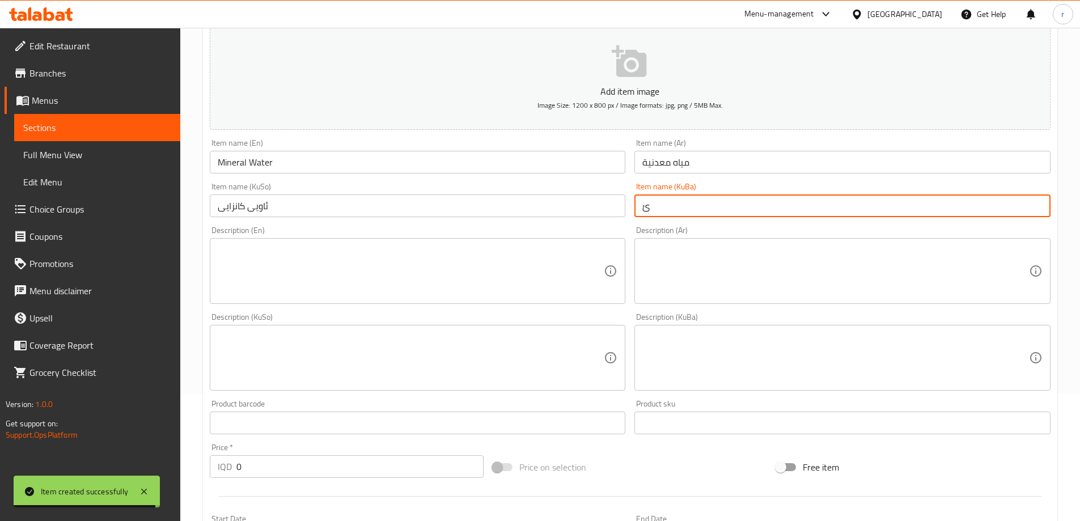
type input "ئاویی کانزایی"
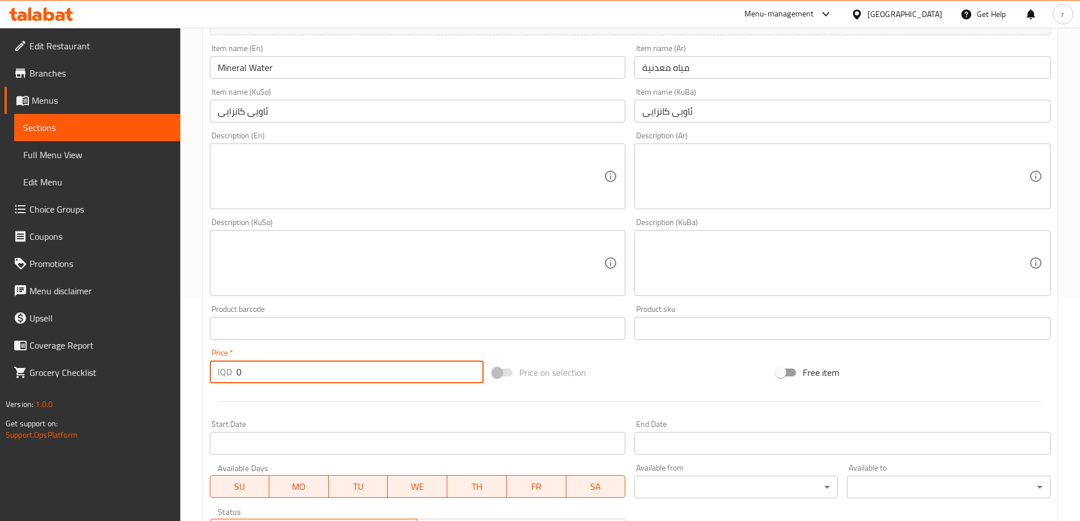
drag, startPoint x: 265, startPoint y: 370, endPoint x: 180, endPoint y: 373, distance: 85.7
click at [180, 373] on div "Edit Restaurant Branches Menus Sections Full Menu View Edit Menu Choice Groups …" at bounding box center [540, 258] width 1080 height 904
type input "500"
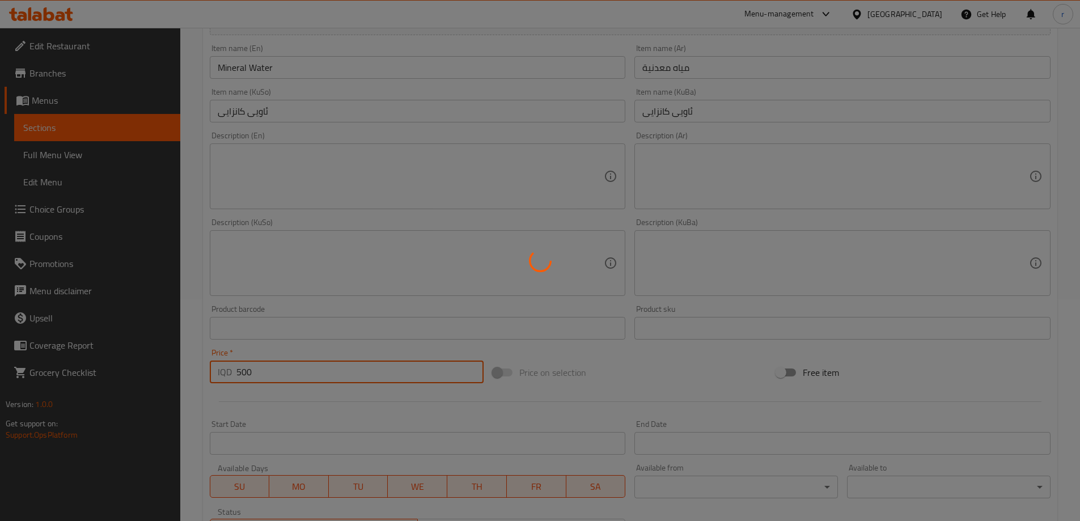
type input "0"
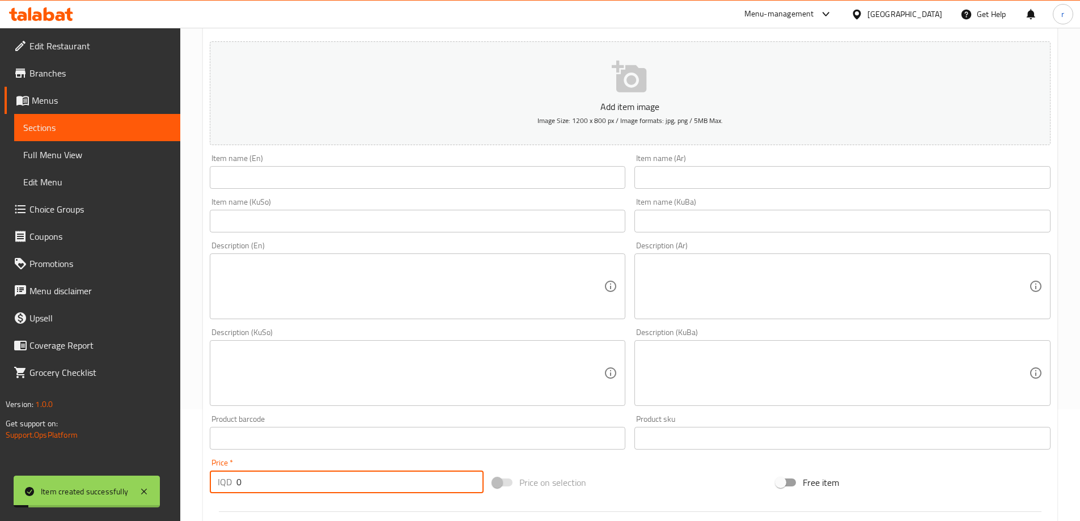
scroll to position [0, 0]
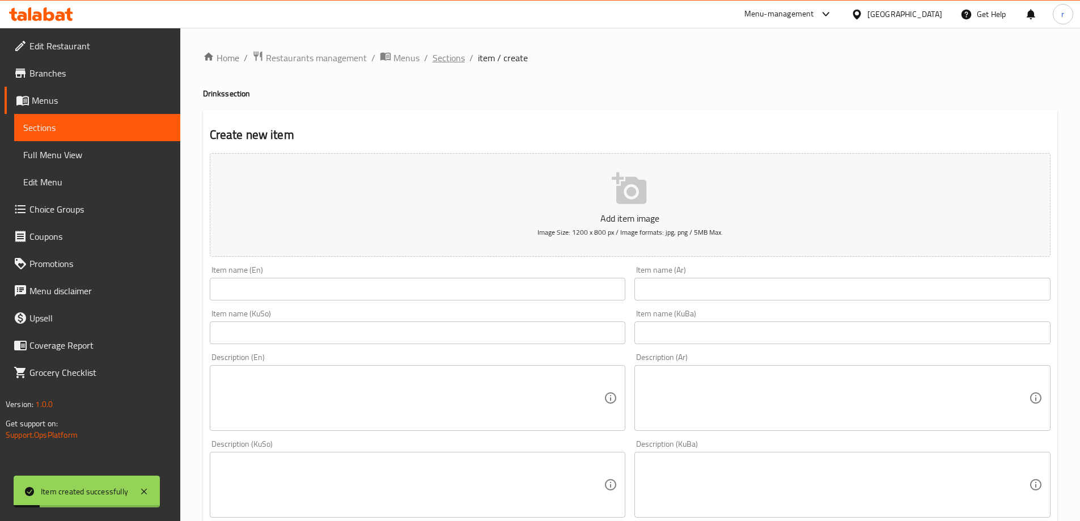
click at [452, 65] on span "Sections" at bounding box center [449, 58] width 32 height 14
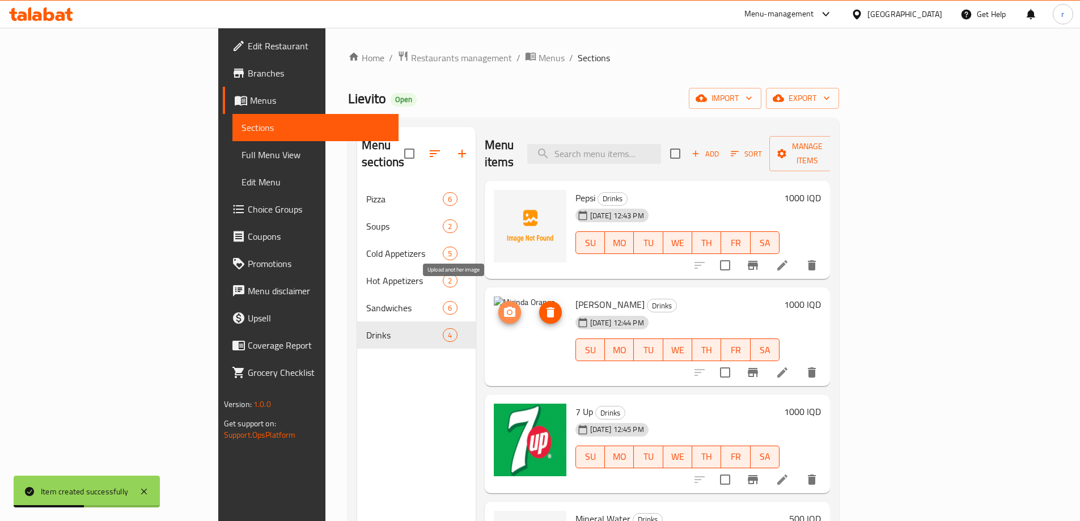
click at [503, 306] on icon "upload picture" at bounding box center [510, 313] width 14 height 14
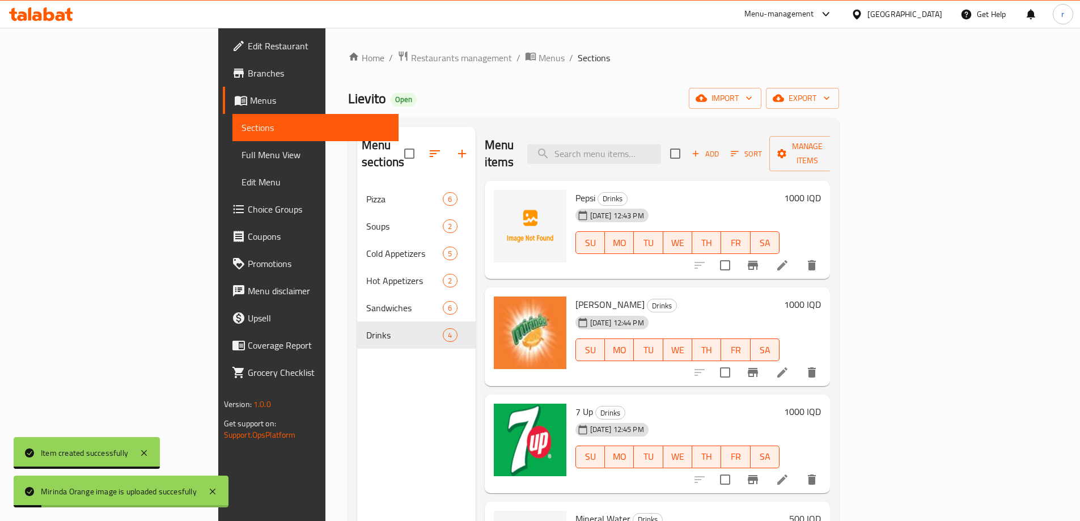
click at [242, 151] on span "Full Menu View" at bounding box center [316, 155] width 148 height 14
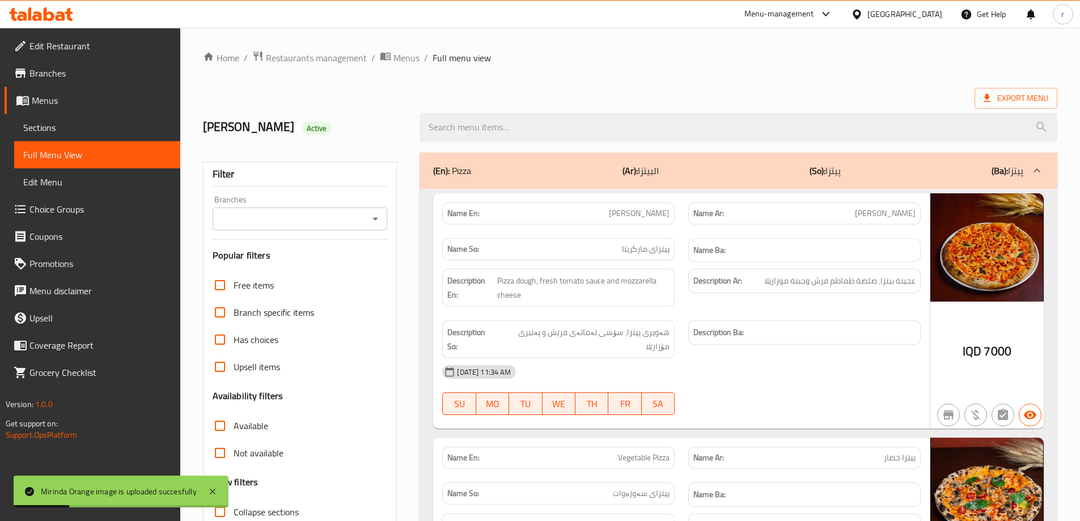
drag, startPoint x: 232, startPoint y: 217, endPoint x: 240, endPoint y: 225, distance: 10.8
click at [232, 217] on input "Branches" at bounding box center [291, 219] width 150 height 16
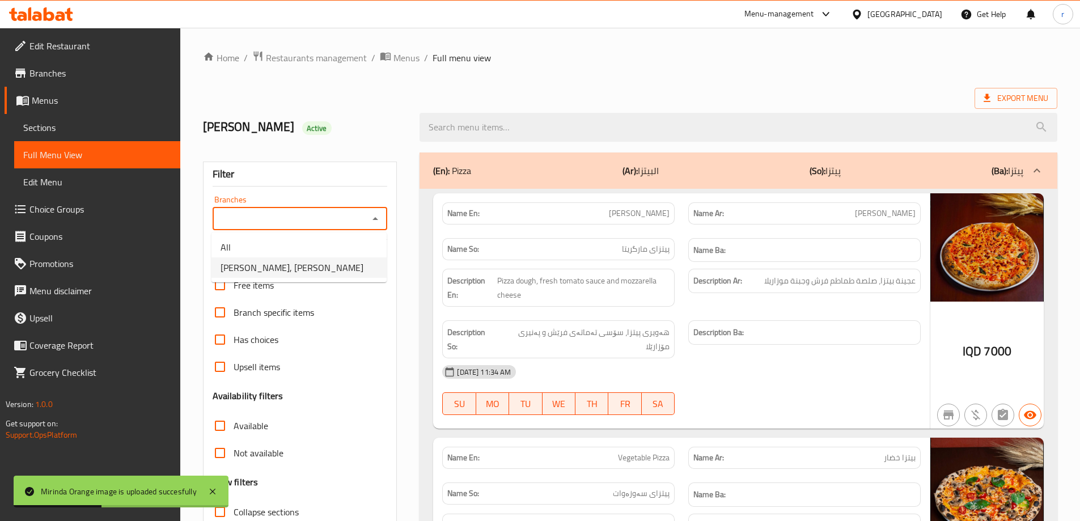
click at [267, 261] on span "Lievito, Al Aathameya" at bounding box center [292, 268] width 143 height 14
type input "Lievito, Al Aathameya"
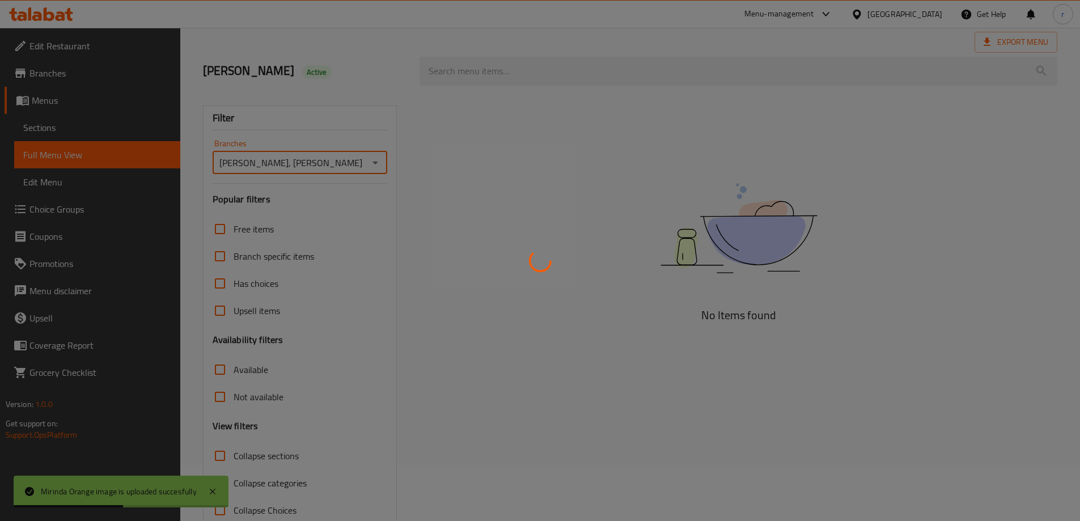
scroll to position [82, 0]
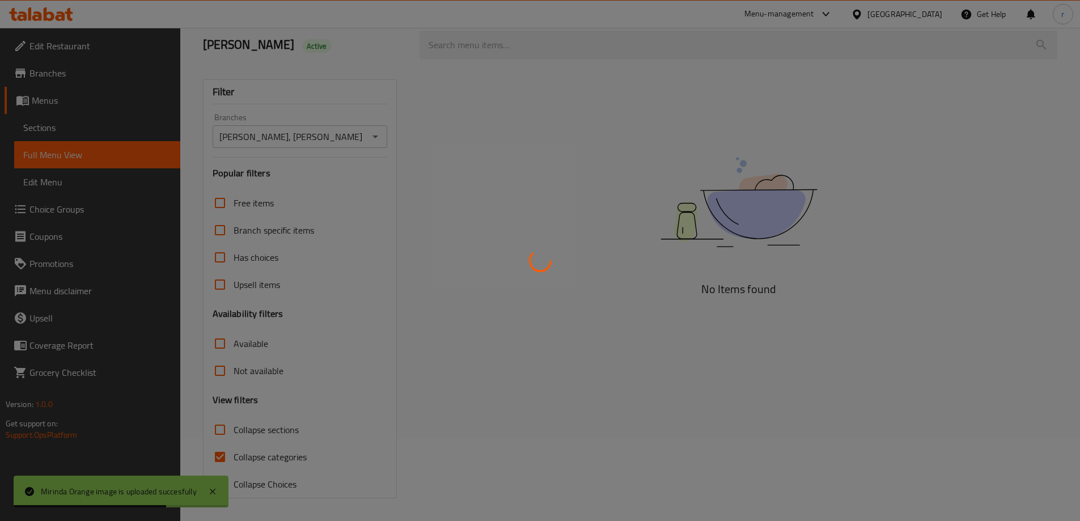
click at [259, 453] on div at bounding box center [540, 260] width 1080 height 521
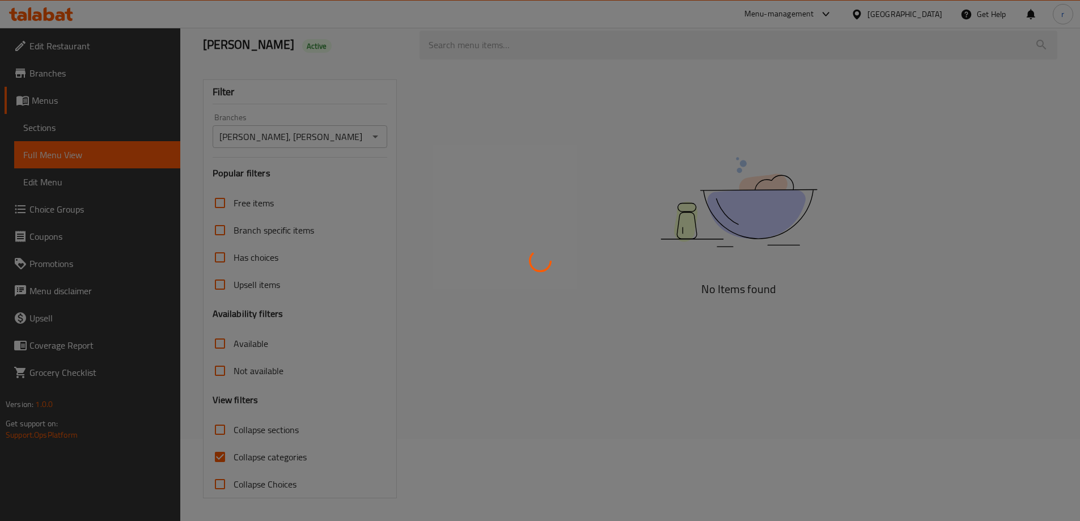
click at [260, 455] on div at bounding box center [540, 260] width 1080 height 521
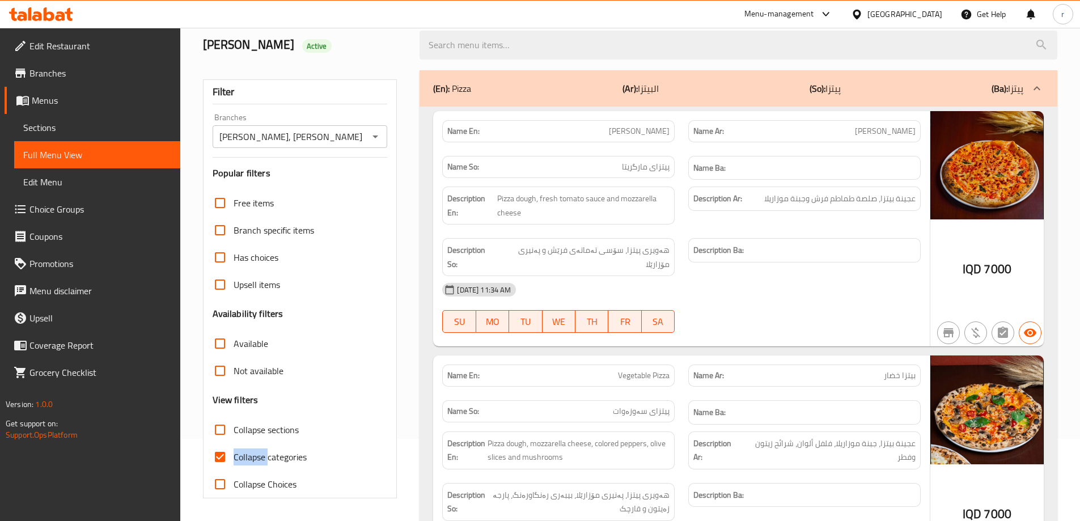
click at [260, 455] on span "Collapse categories" at bounding box center [270, 457] width 73 height 14
click at [234, 455] on input "Collapse categories" at bounding box center [219, 456] width 27 height 27
checkbox input "false"
click at [273, 425] on span "Collapse sections" at bounding box center [266, 430] width 65 height 14
click at [234, 425] on input "Collapse sections" at bounding box center [219, 429] width 27 height 27
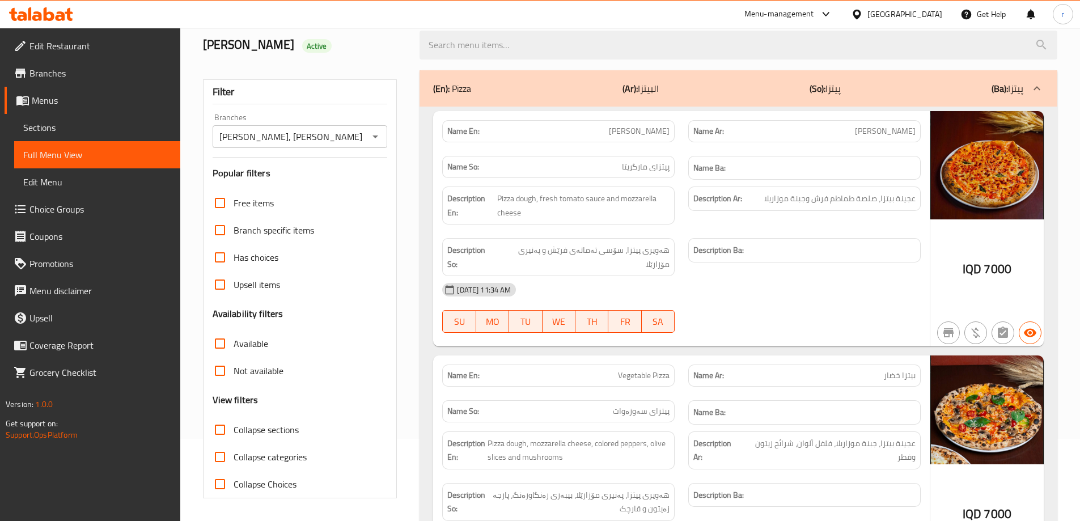
checkbox input "true"
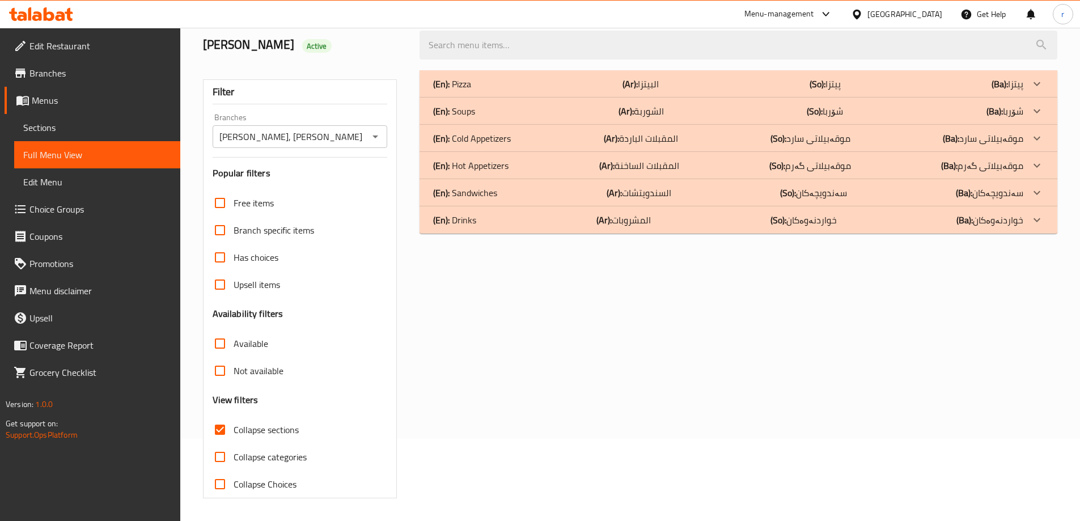
click at [506, 232] on div "(En): Drinks (Ar): المشروبات (So): خواردنەوەکان (Ba): خواردنەوەکان" at bounding box center [739, 219] width 638 height 27
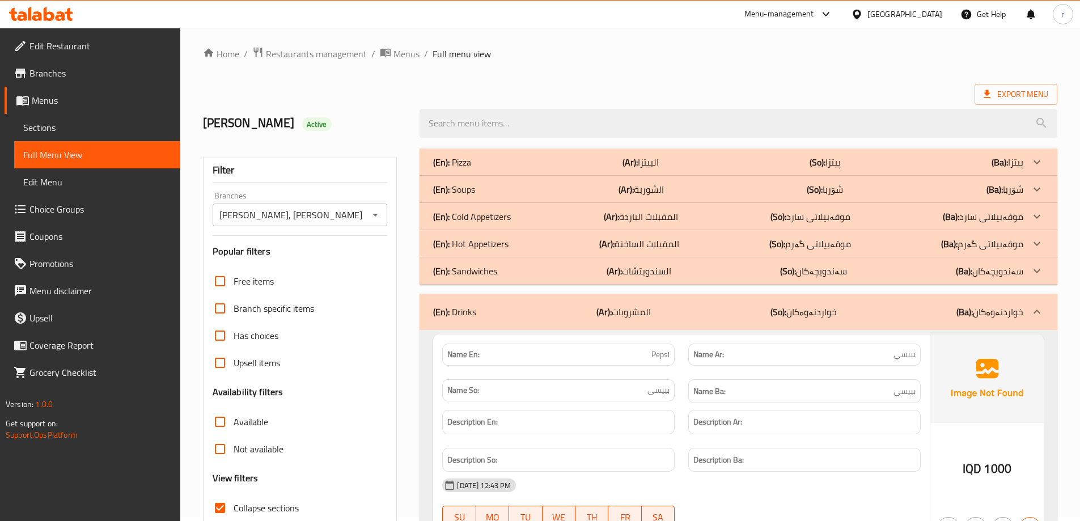
scroll to position [0, 0]
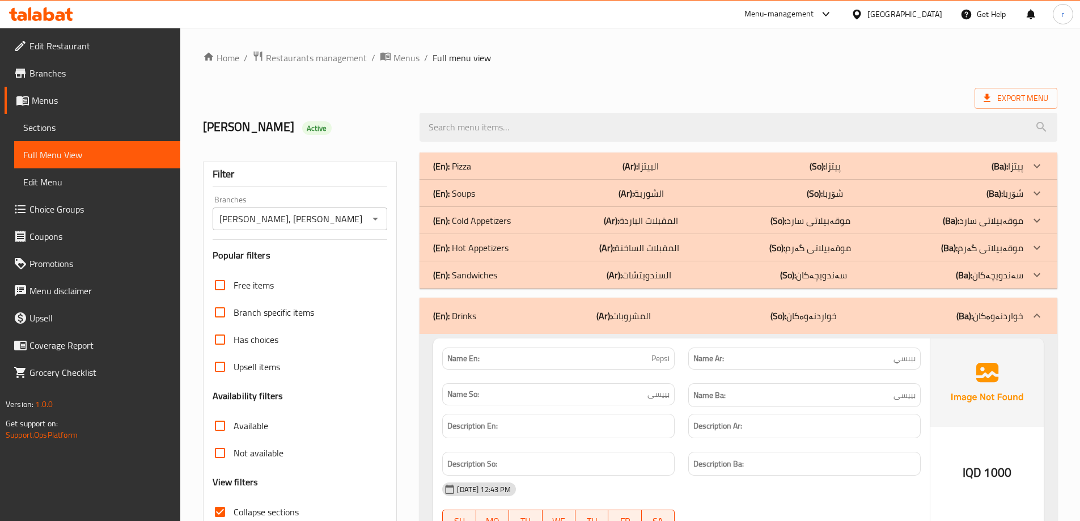
click at [85, 132] on span "Sections" at bounding box center [97, 128] width 148 height 14
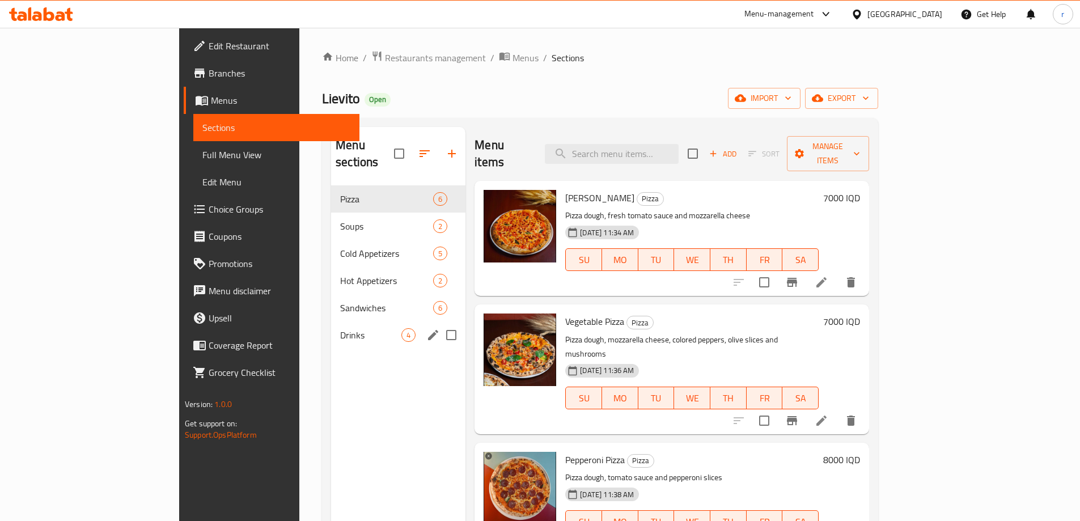
click at [331, 327] on div "Drinks 4" at bounding box center [398, 335] width 134 height 27
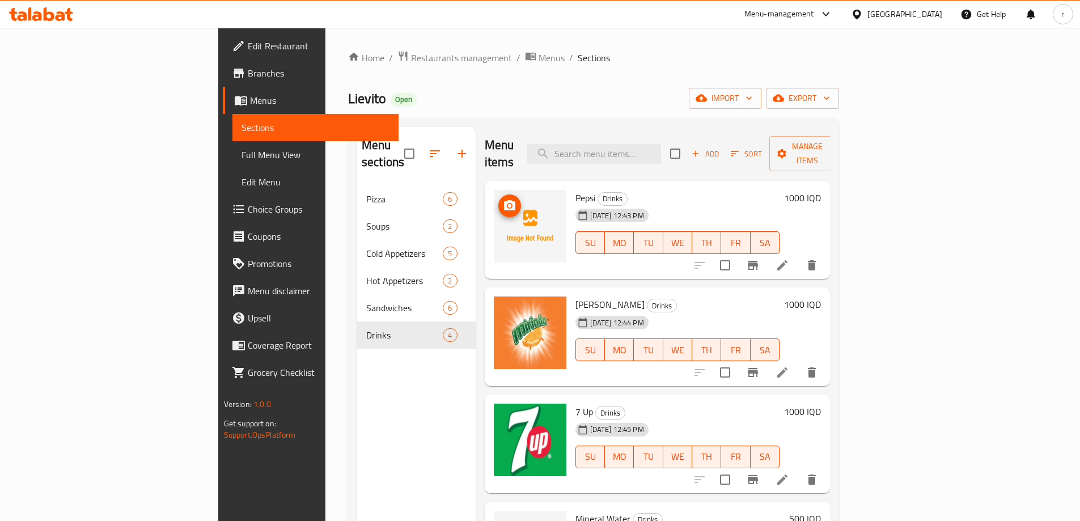
click at [504, 200] on icon "upload picture" at bounding box center [509, 205] width 11 height 10
click at [242, 152] on span "Full Menu View" at bounding box center [316, 155] width 148 height 14
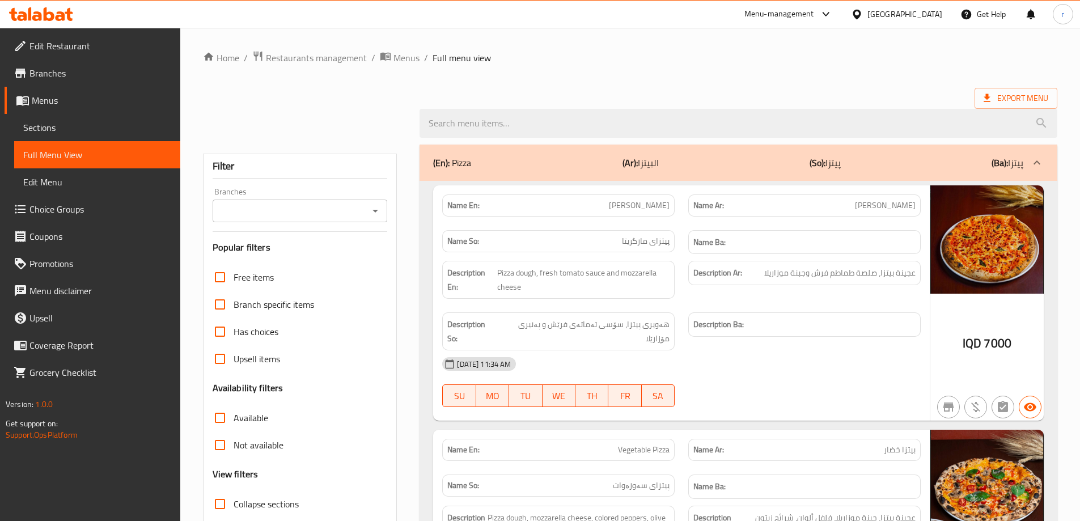
click at [270, 210] on input "Branches" at bounding box center [291, 211] width 150 height 16
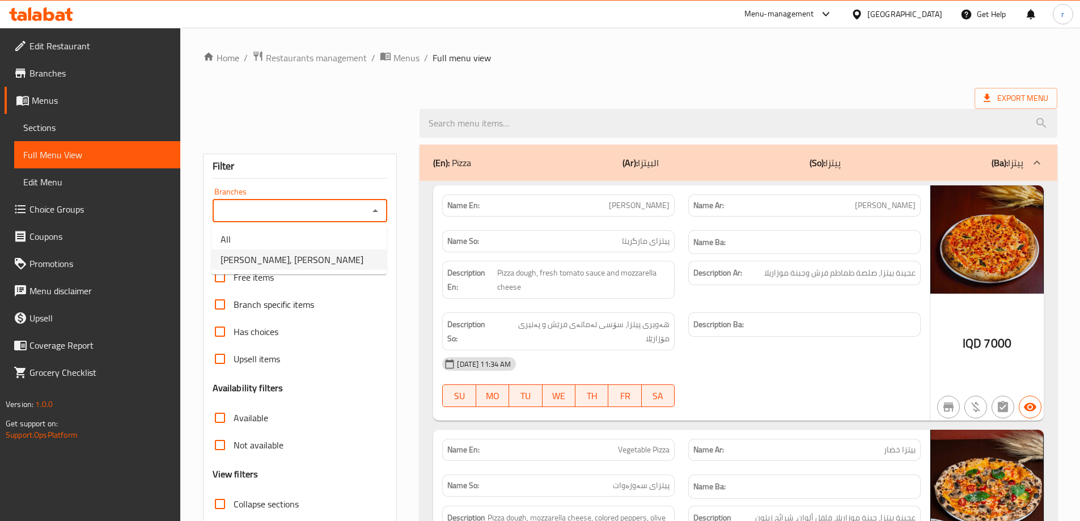
click at [267, 253] on span "Lievito, Al Aathameya" at bounding box center [292, 260] width 143 height 14
type input "Lievito, Al Aathameya"
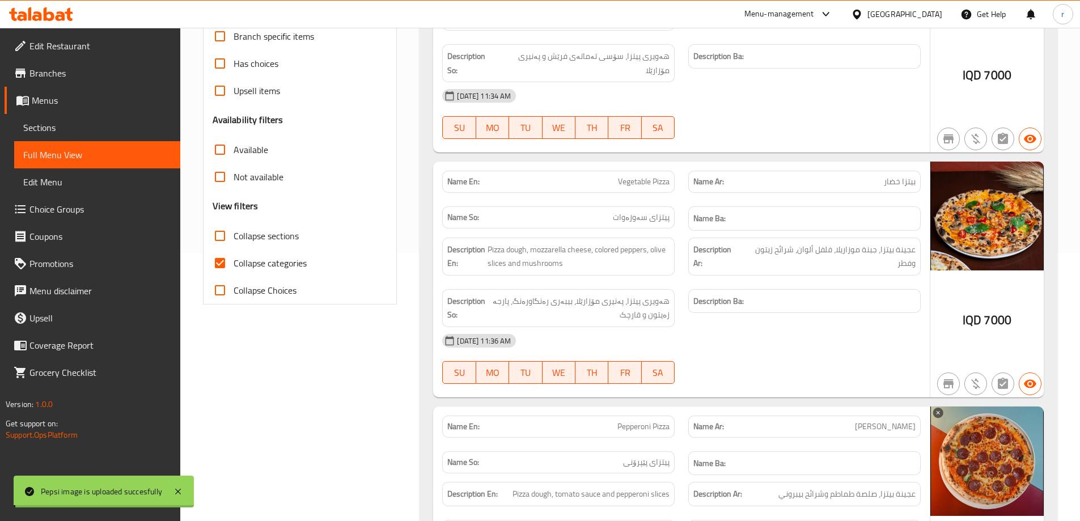
scroll to position [284, 0]
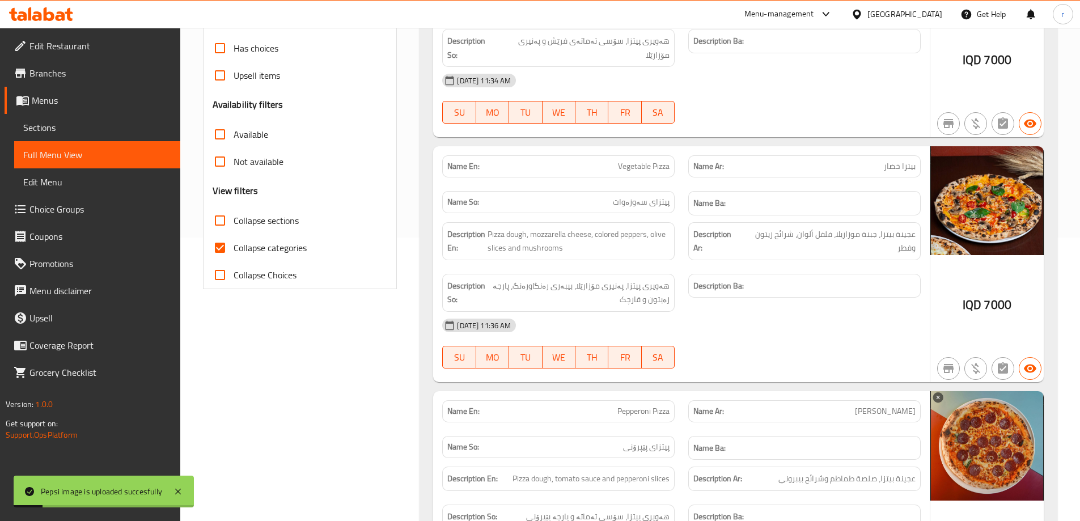
click at [272, 238] on label "Collapse categories" at bounding box center [256, 247] width 100 height 27
click at [234, 238] on input "Collapse categories" at bounding box center [219, 247] width 27 height 27
checkbox input "false"
click at [276, 222] on span "Collapse sections" at bounding box center [266, 221] width 65 height 14
click at [234, 222] on input "Collapse sections" at bounding box center [219, 220] width 27 height 27
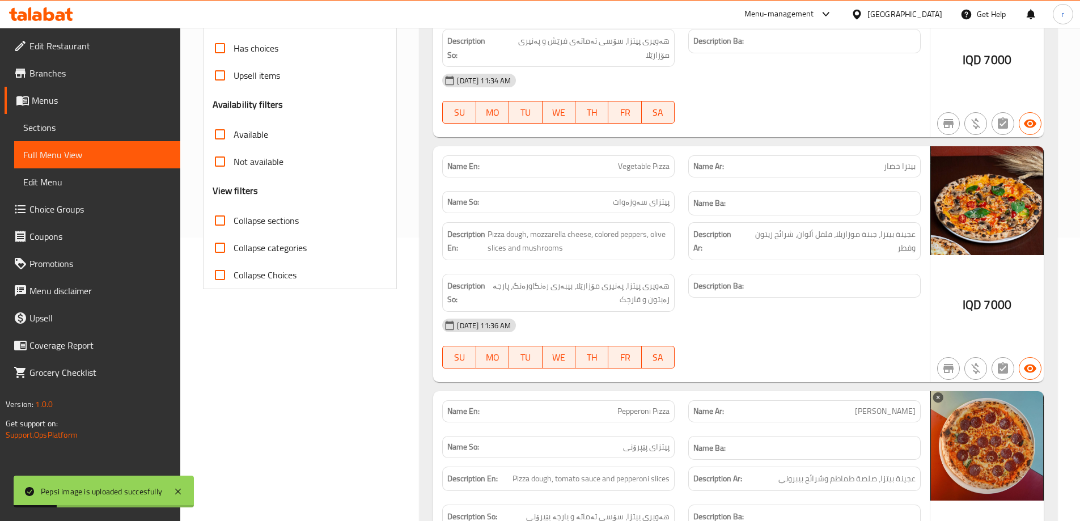
checkbox input "true"
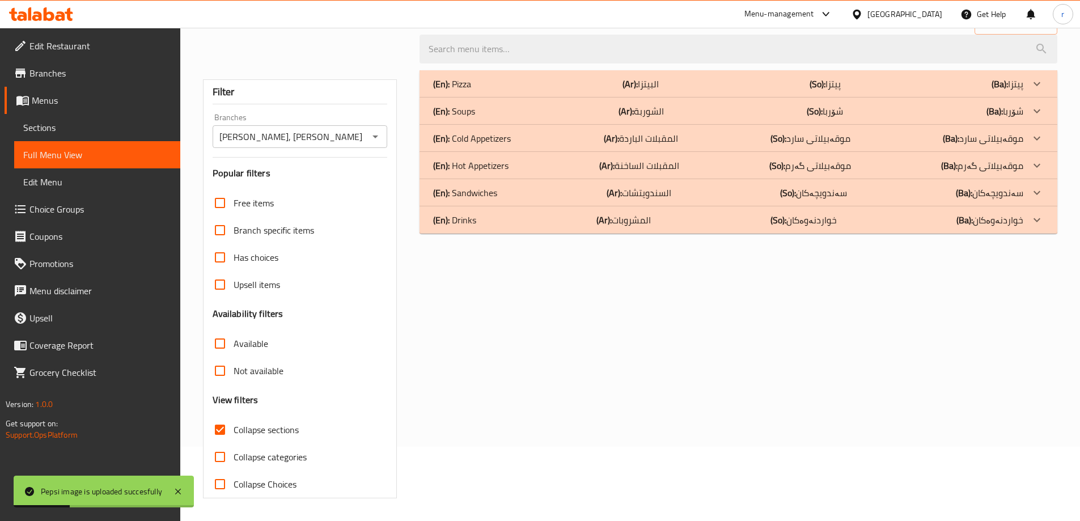
scroll to position [82, 0]
click at [628, 244] on div "(En): Pizza (Ar): البيتزا (So): پیتزا (Ba): پیتزا Name En: Margherita Pizza Nam…" at bounding box center [739, 285] width 652 height 442
click at [633, 226] on p "(Ar): المشروبات" at bounding box center [624, 220] width 54 height 14
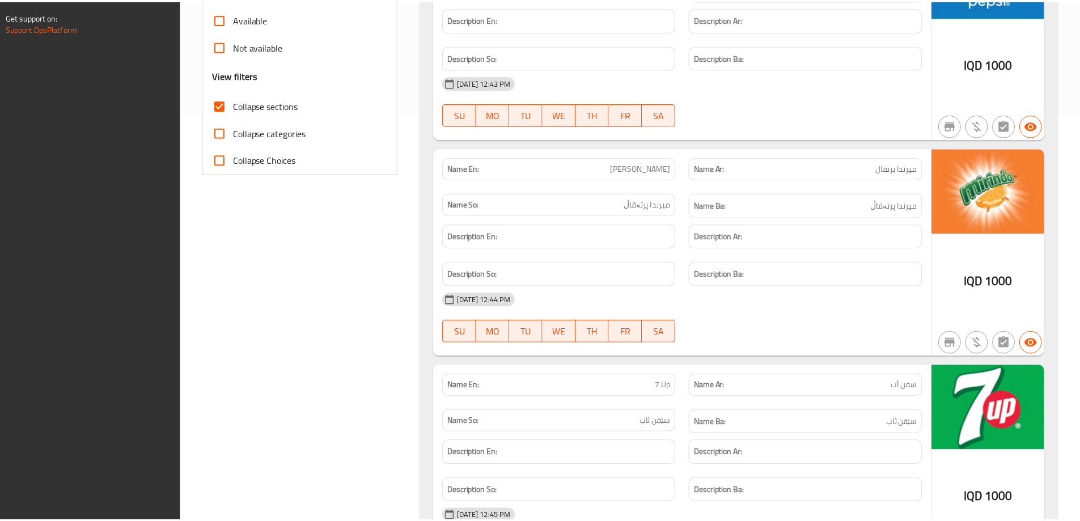
scroll to position [721, 0]
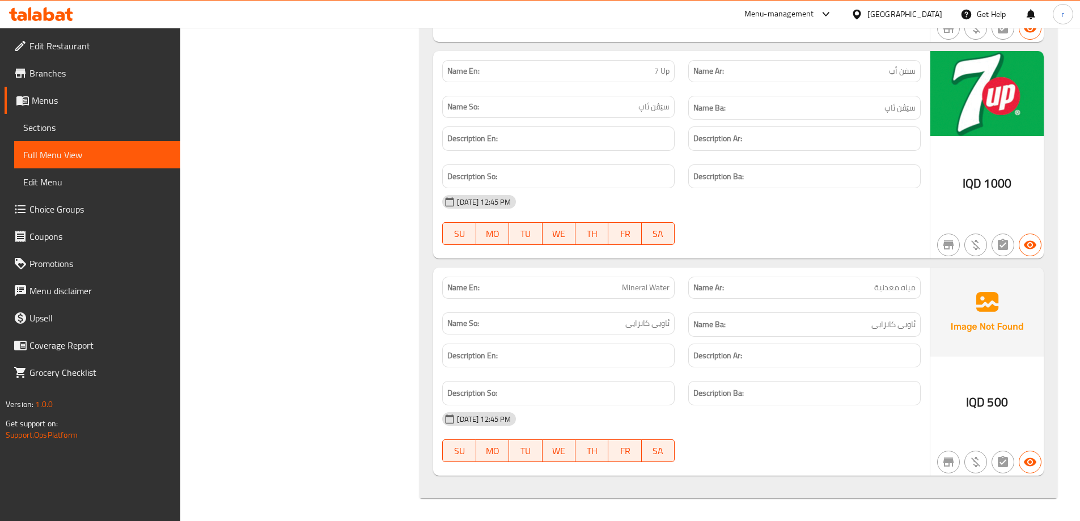
click at [55, 24] on div at bounding box center [41, 14] width 82 height 23
click at [71, 16] on icon at bounding box center [41, 14] width 64 height 14
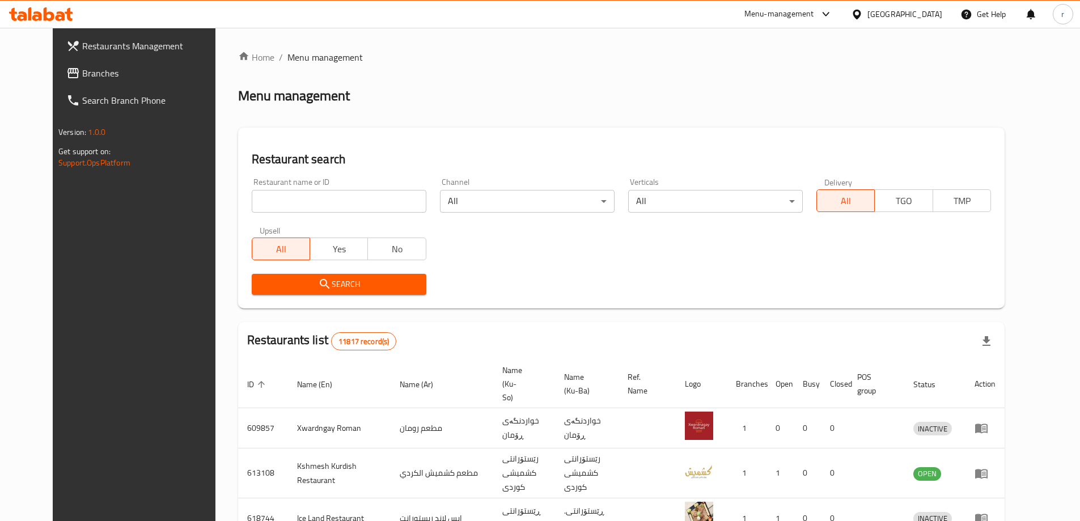
click at [252, 191] on input "search" at bounding box center [339, 201] width 175 height 23
paste input "677340"
type input "677340"
click at [265, 278] on span "Search" at bounding box center [339, 284] width 157 height 14
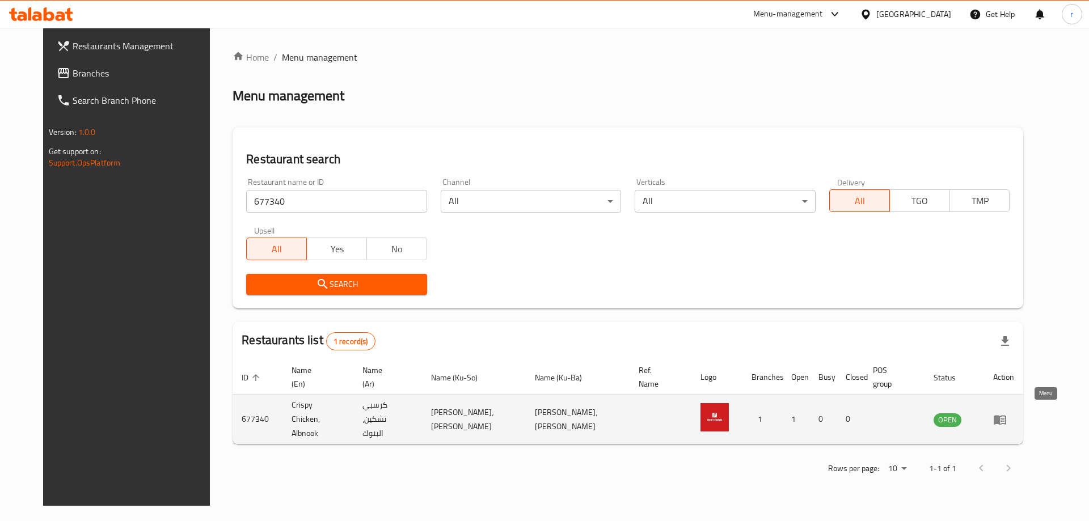
click at [1006, 415] on icon "enhanced table" at bounding box center [999, 420] width 12 height 10
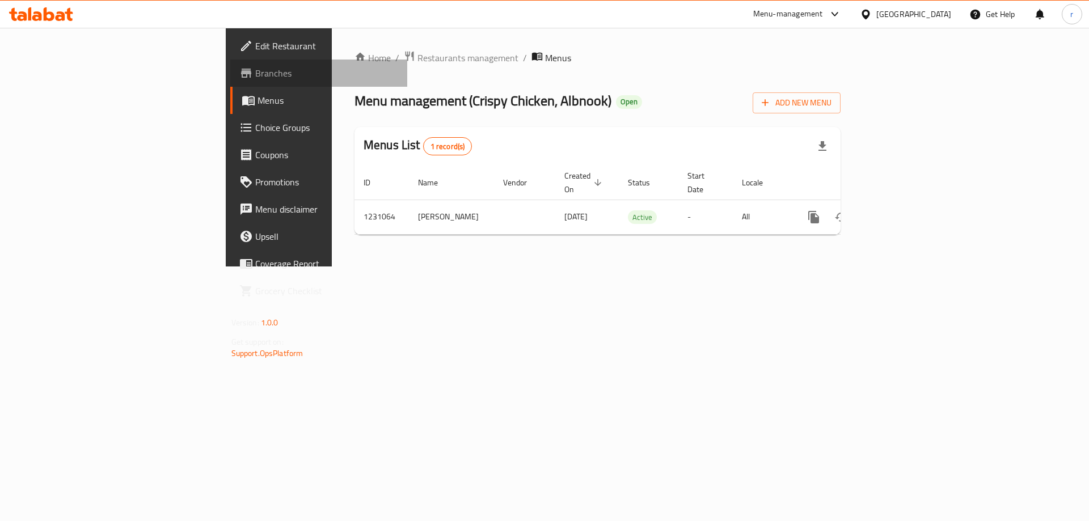
click at [255, 75] on span "Branches" at bounding box center [326, 73] width 143 height 14
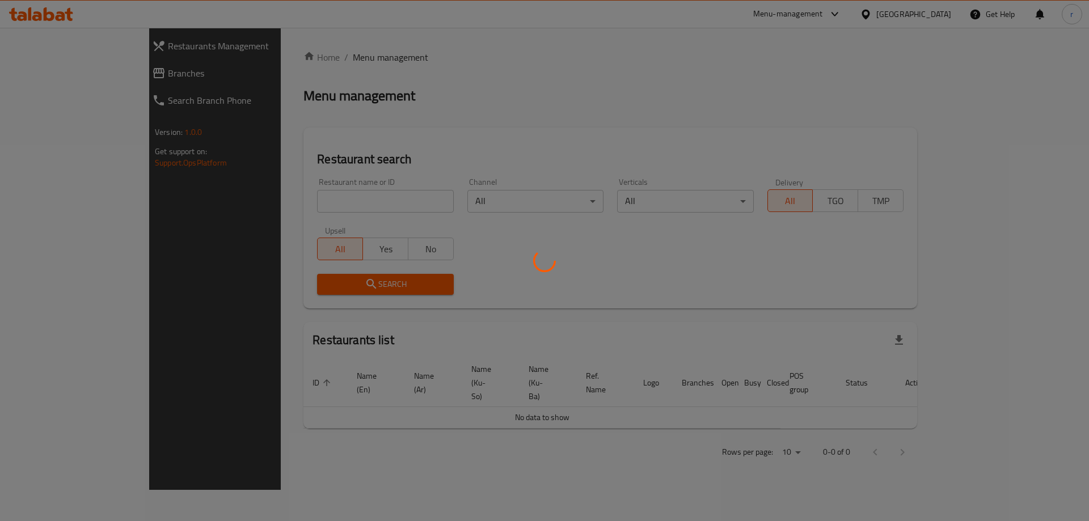
click at [40, 11] on div at bounding box center [544, 260] width 1089 height 521
click at [48, 12] on div at bounding box center [544, 260] width 1089 height 521
click at [54, 13] on div at bounding box center [544, 260] width 1089 height 521
click at [66, 17] on div at bounding box center [544, 260] width 1089 height 521
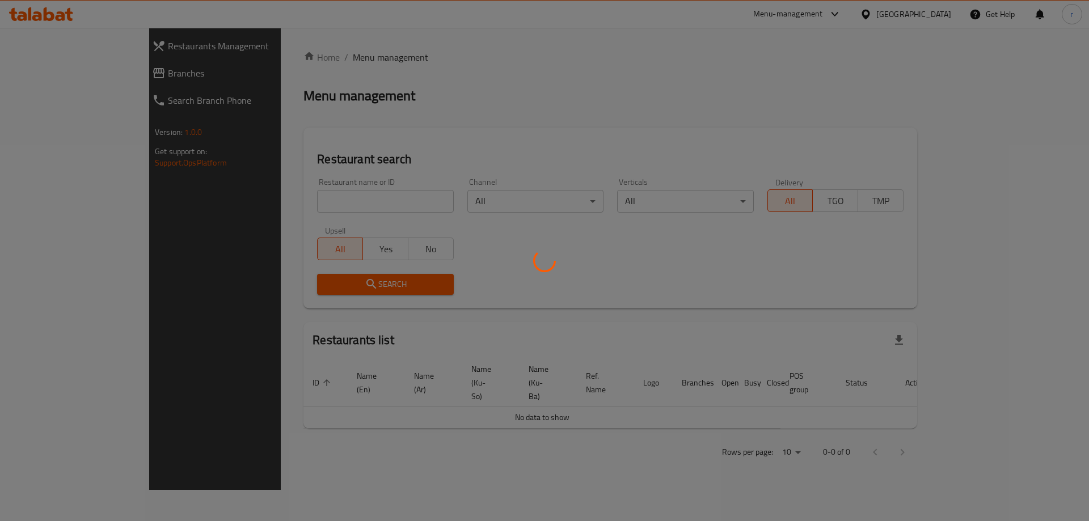
click at [64, 16] on div at bounding box center [544, 260] width 1089 height 521
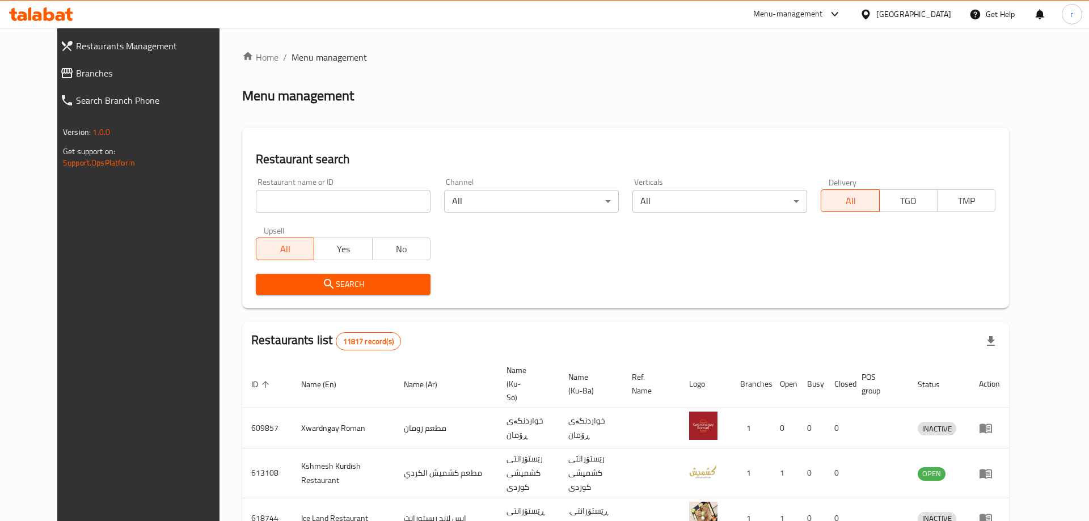
click at [53, 12] on div at bounding box center [544, 260] width 1089 height 521
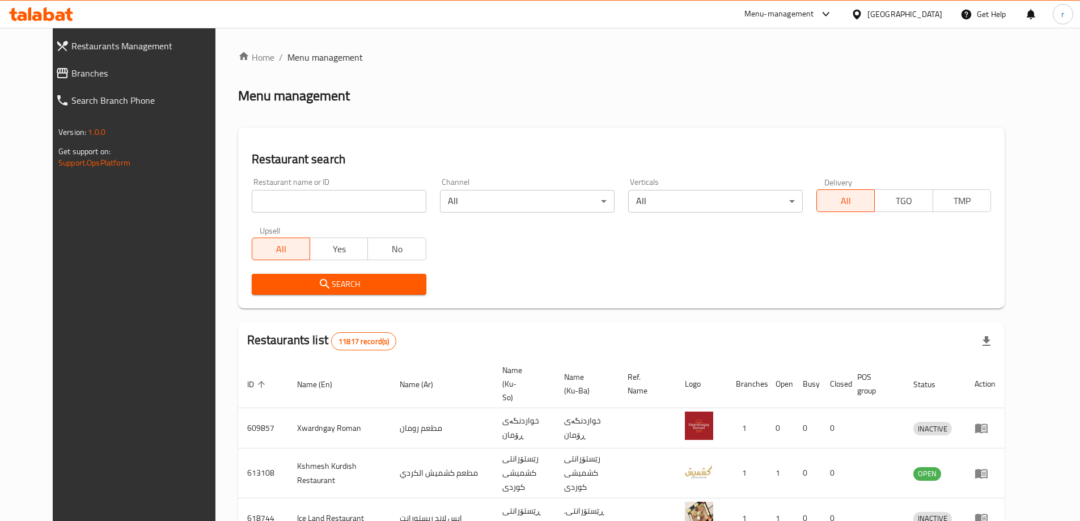
click at [53, 12] on icon at bounding box center [41, 14] width 64 height 14
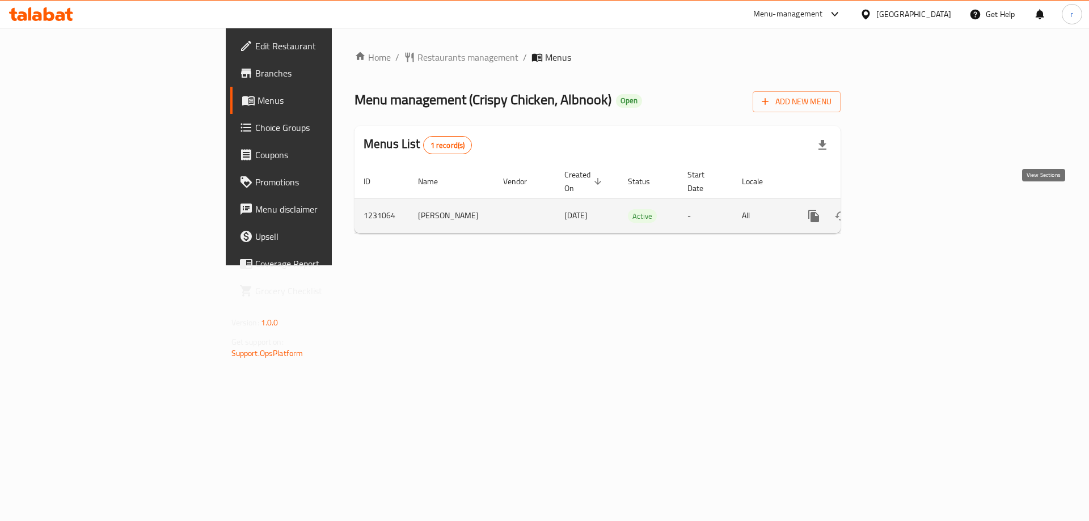
click at [902, 209] on icon "enhanced table" at bounding box center [896, 216] width 14 height 14
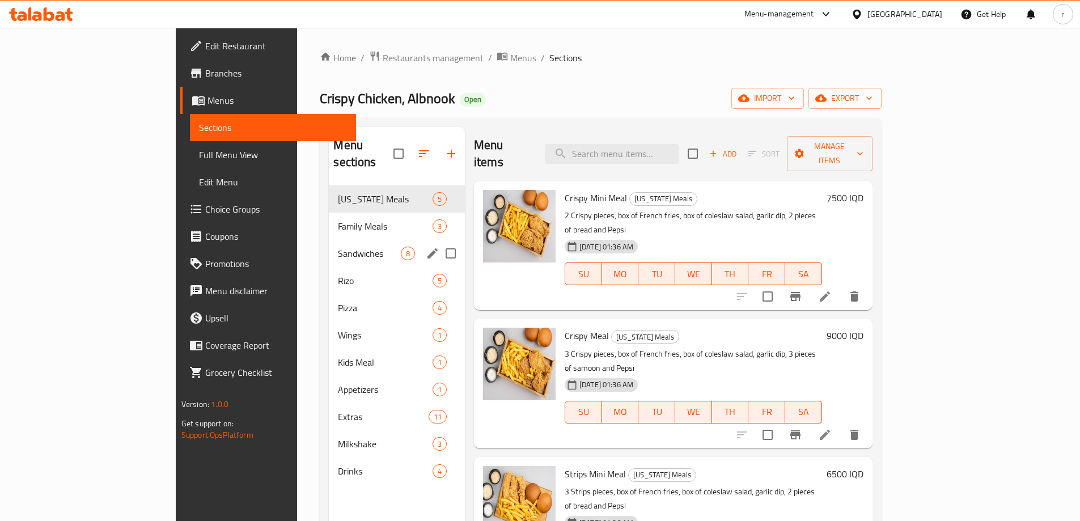
click at [338, 219] on span "Family Meals" at bounding box center [385, 226] width 94 height 14
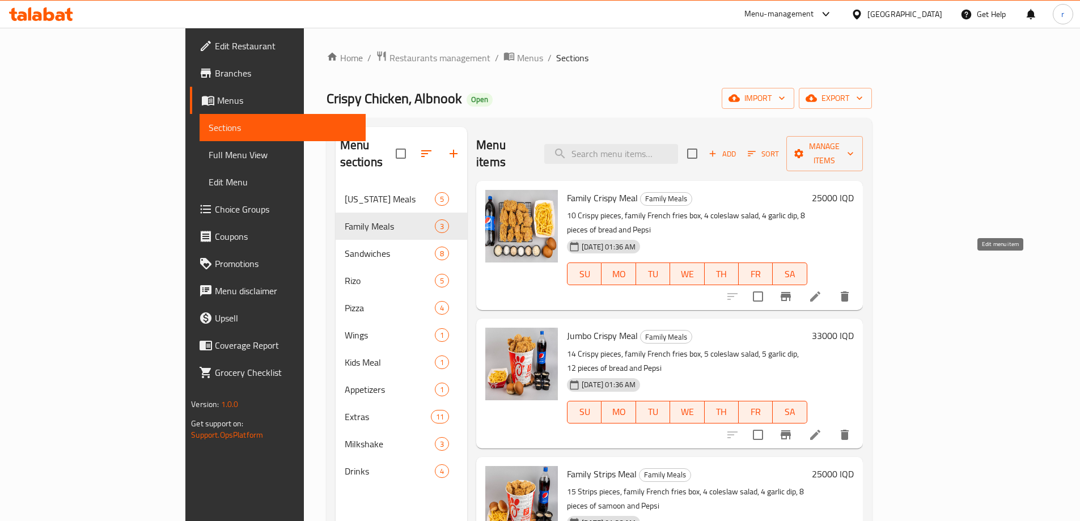
click at [822, 290] on icon at bounding box center [816, 297] width 14 height 14
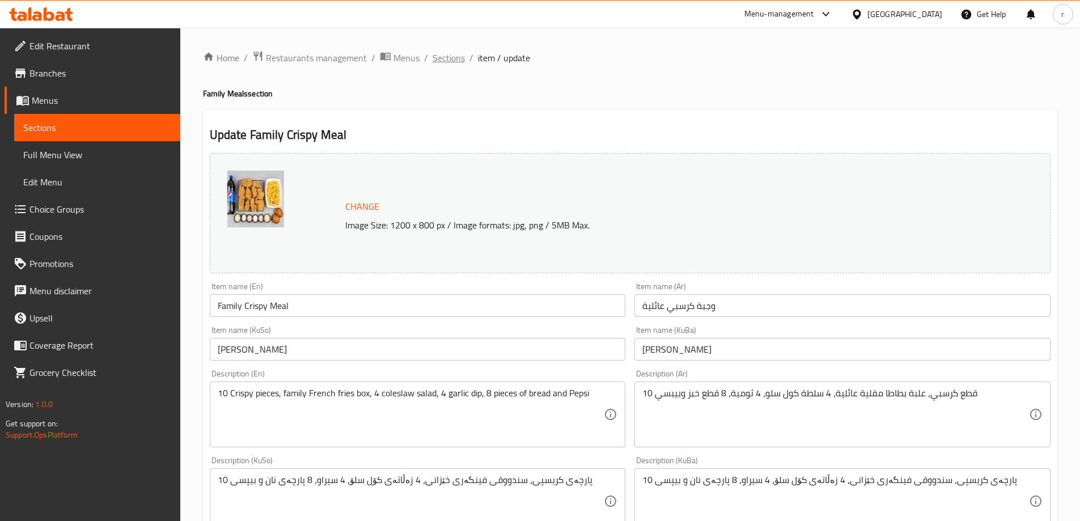
click at [445, 57] on span "Sections" at bounding box center [449, 58] width 32 height 14
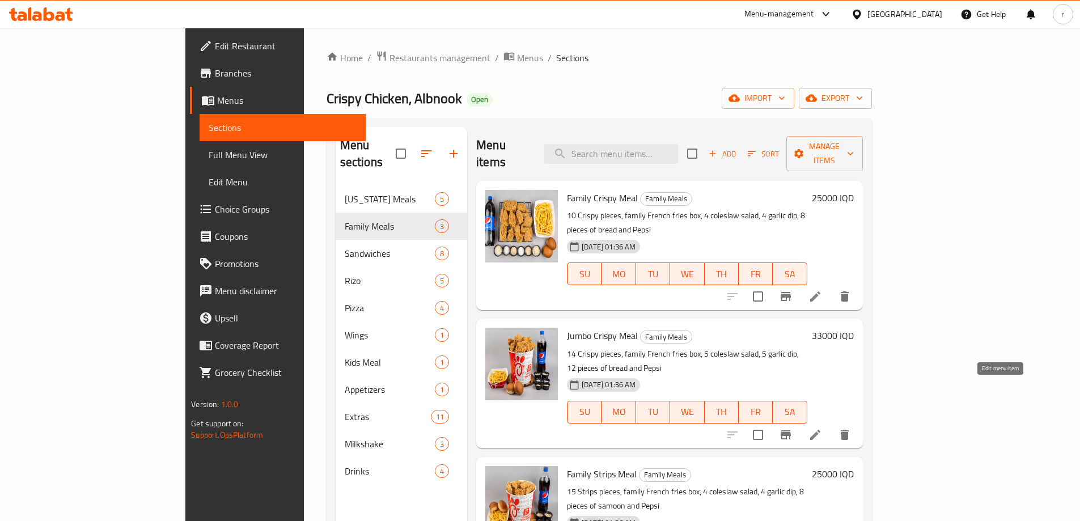
click at [822, 428] on icon at bounding box center [816, 435] width 14 height 14
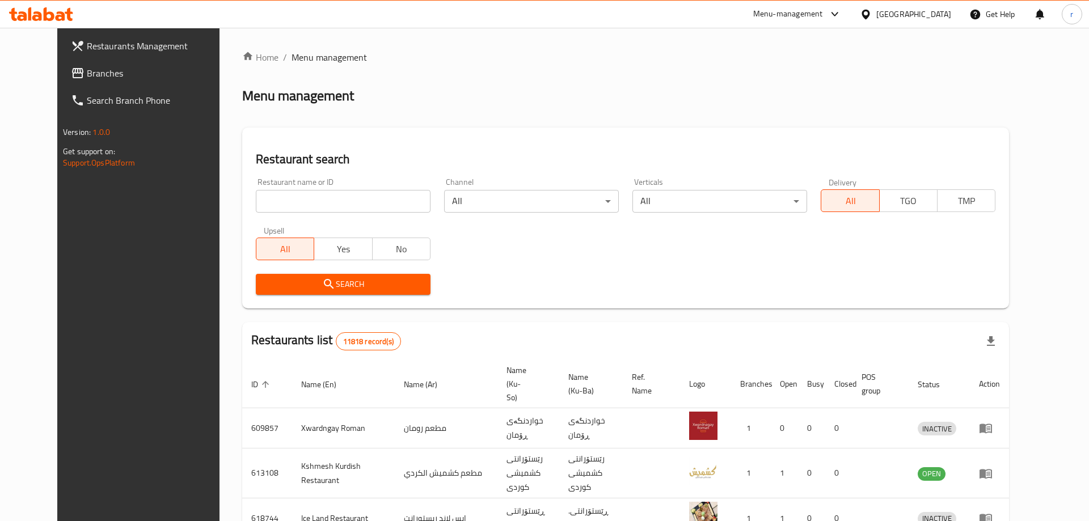
click at [255, 204] on div at bounding box center [544, 260] width 1089 height 521
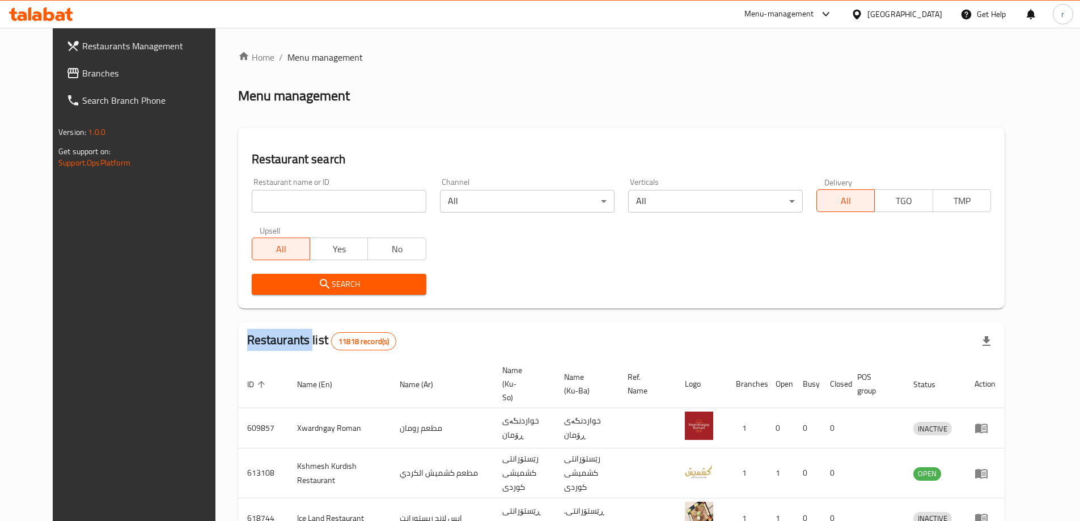
click at [255, 204] on div "Home / Menu management Menu management Restaurant search Restaurant name or ID …" at bounding box center [621, 443] width 767 height 786
click at [255, 204] on input "search" at bounding box center [339, 201] width 175 height 23
paste input "689380"
type input "689380"
click at [261, 284] on span "Search" at bounding box center [339, 284] width 157 height 14
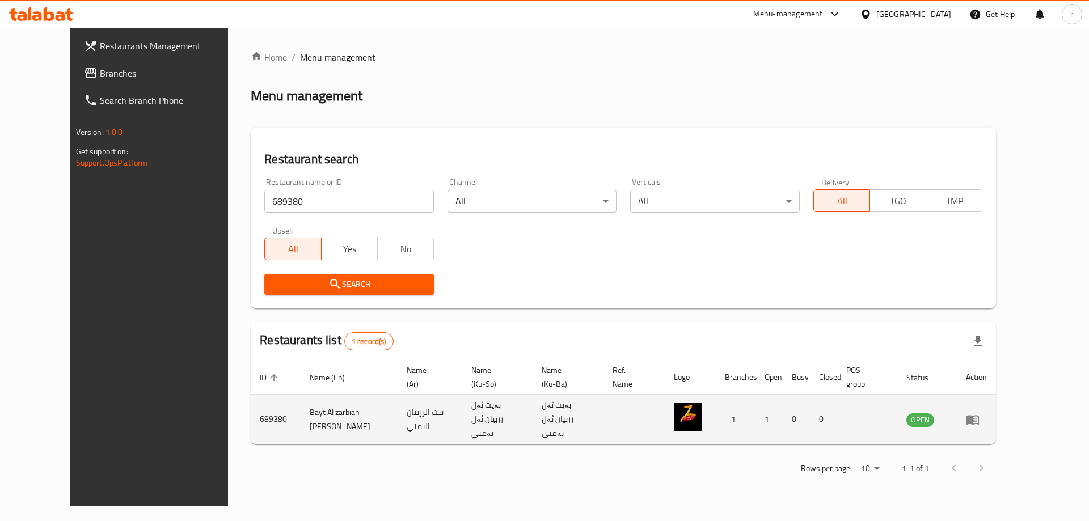
click at [979, 415] on icon "enhanced table" at bounding box center [972, 420] width 12 height 10
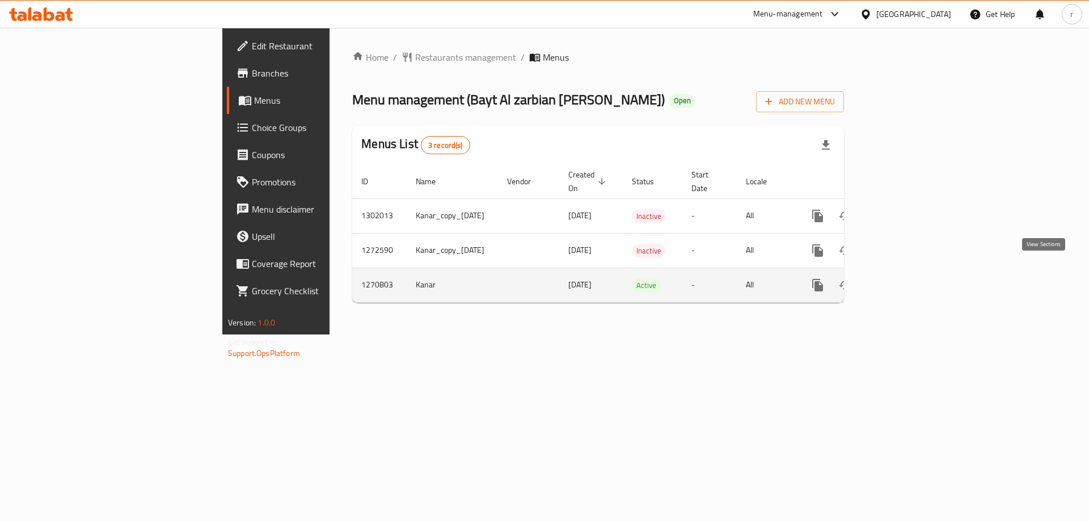
click at [906, 278] on icon "enhanced table" at bounding box center [900, 285] width 14 height 14
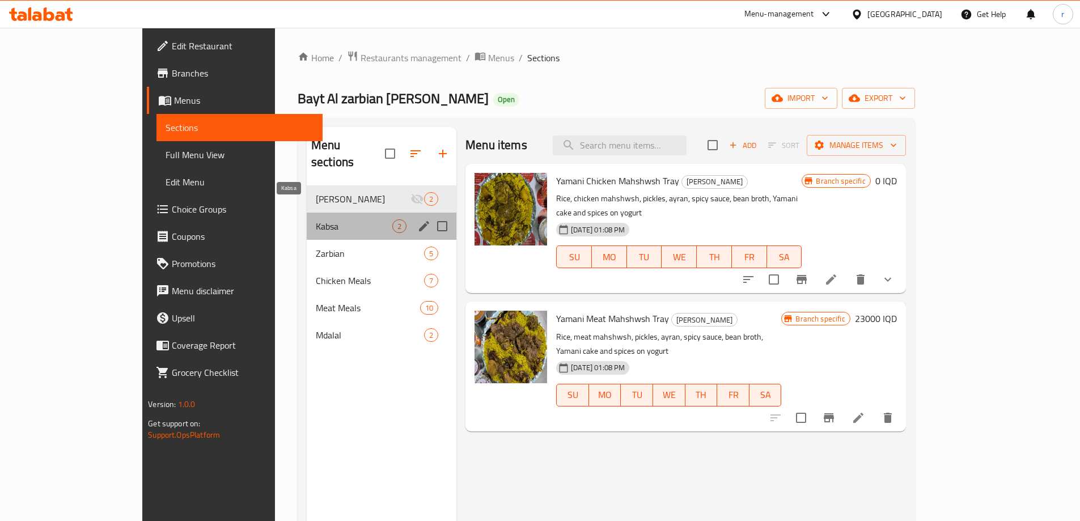
click at [316, 219] on span "Kabsa" at bounding box center [354, 226] width 77 height 14
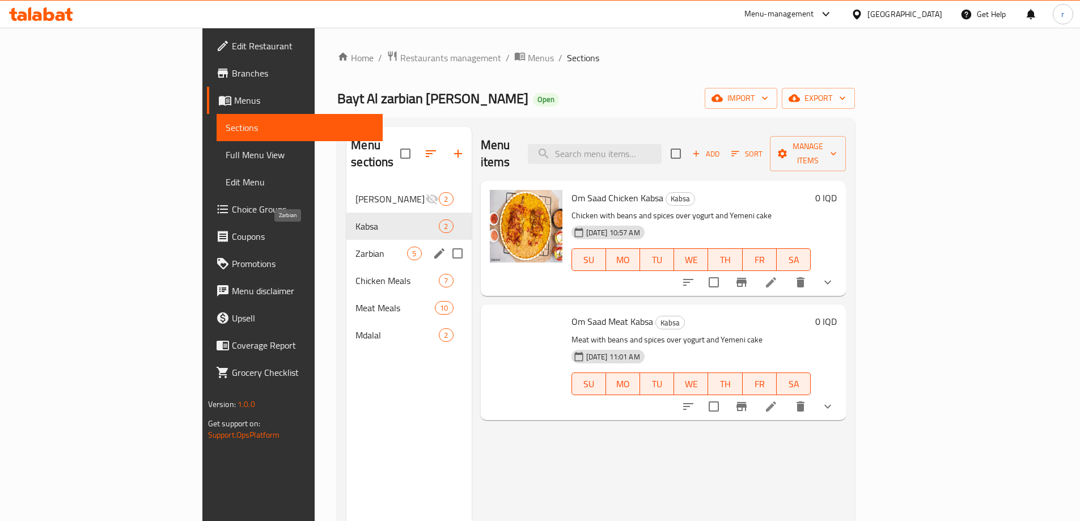
click at [356, 247] on span "Zarbian" at bounding box center [382, 254] width 52 height 14
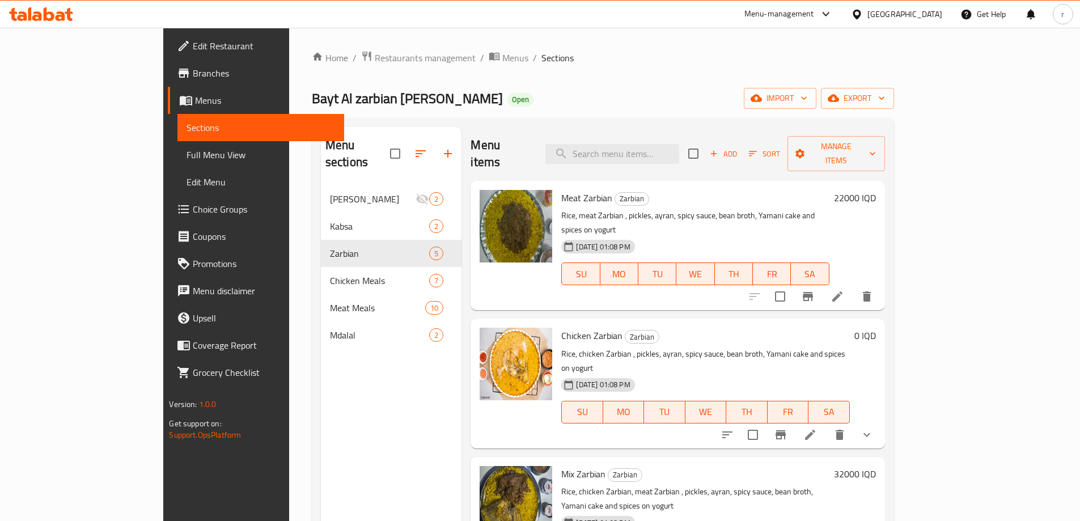
click at [44, 21] on div at bounding box center [41, 14] width 64 height 14
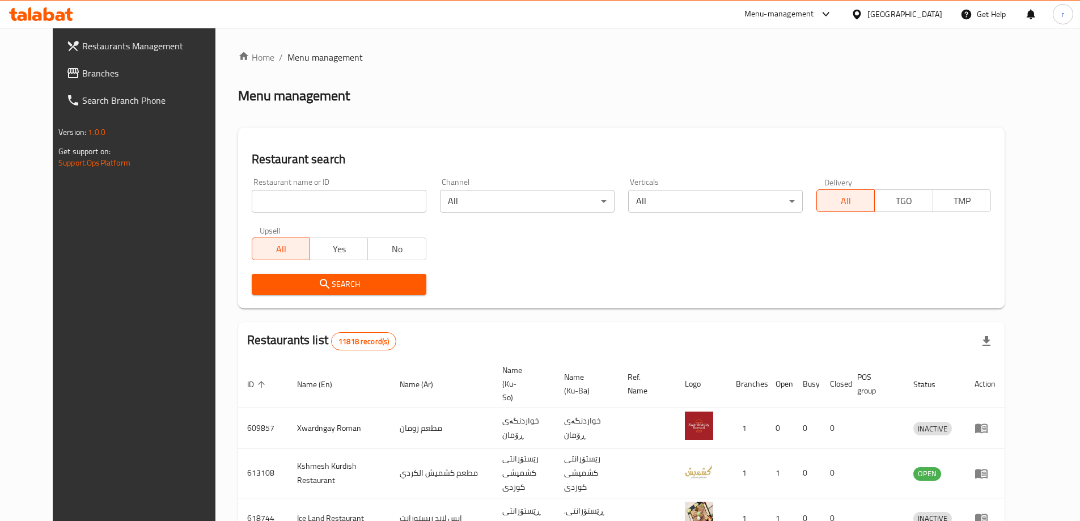
click at [82, 75] on span "Branches" at bounding box center [153, 73] width 142 height 14
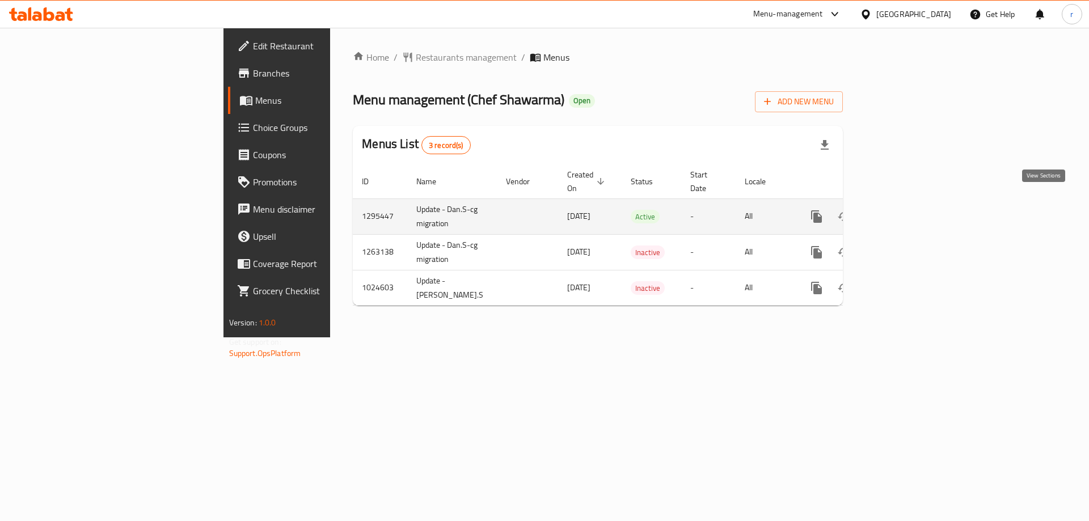
click at [903, 212] on icon "enhanced table" at bounding box center [898, 217] width 10 height 10
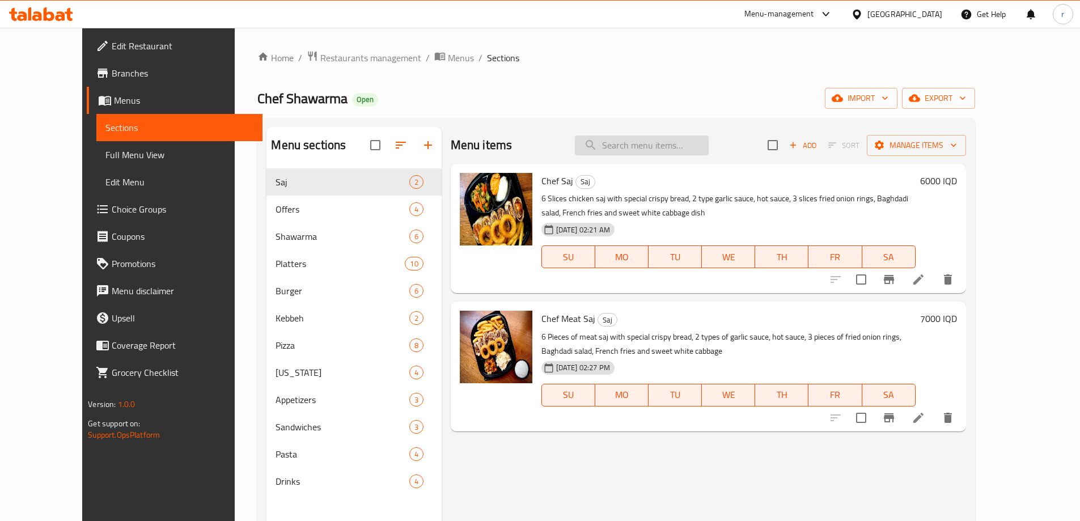
click at [648, 150] on input "search" at bounding box center [642, 146] width 134 height 20
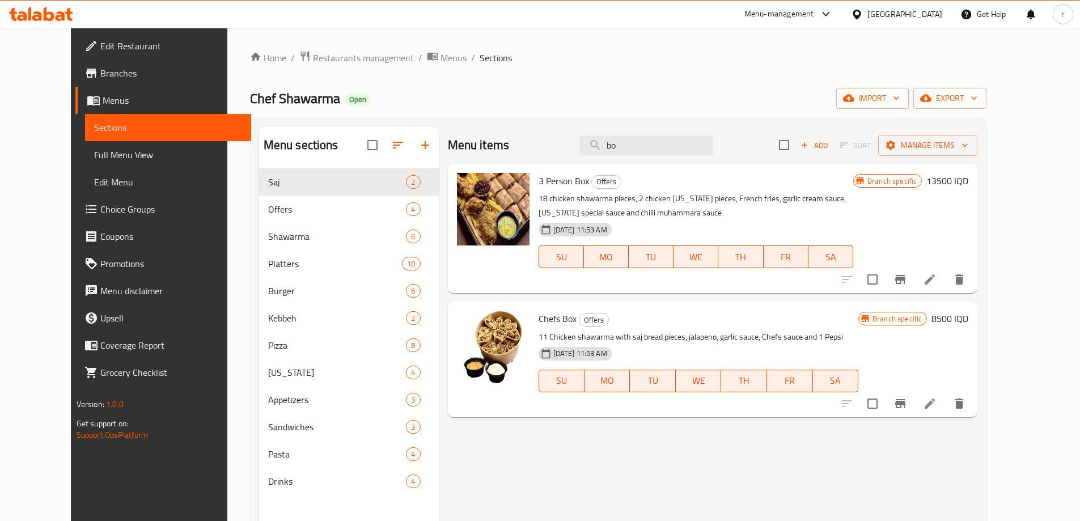
type input "bo"
click at [94, 159] on span "Full Menu View" at bounding box center [168, 155] width 148 height 14
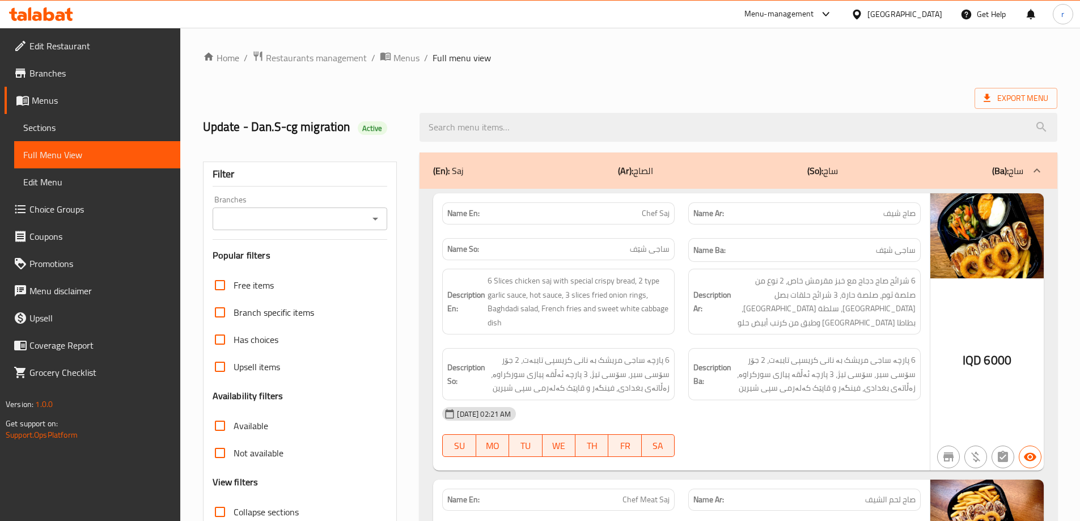
scroll to position [95, 0]
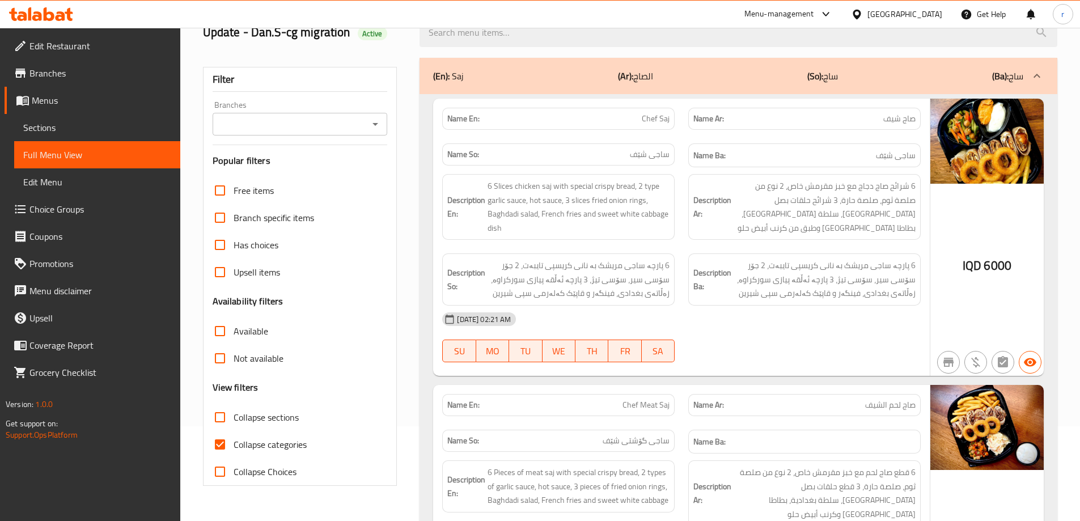
click at [276, 451] on span "Collapse categories" at bounding box center [270, 445] width 73 height 14
click at [234, 451] on input "Collapse categories" at bounding box center [219, 444] width 27 height 27
checkbox input "false"
click at [289, 126] on input "Branches" at bounding box center [291, 124] width 150 height 16
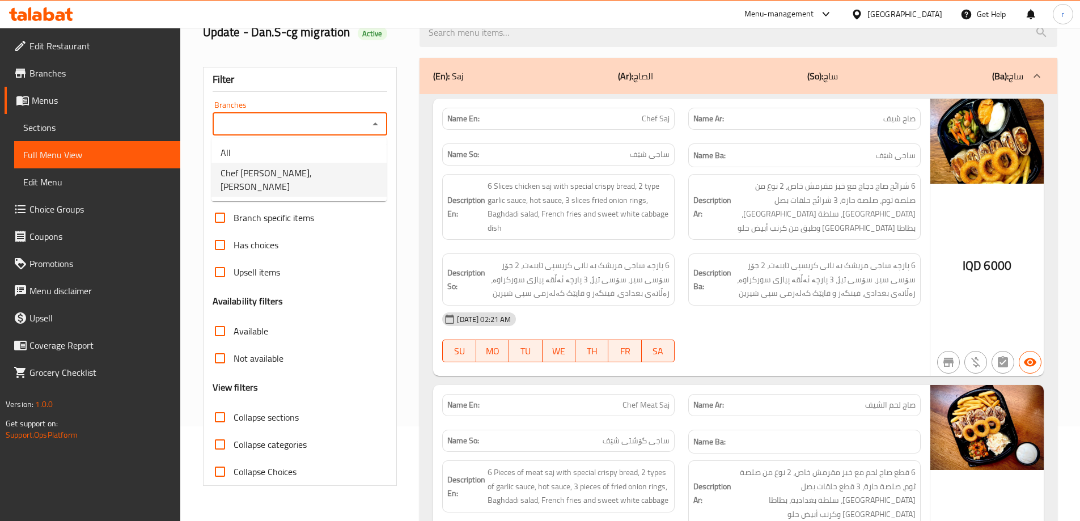
click at [285, 173] on span "Chef Shawarma, Shakraka" at bounding box center [299, 179] width 157 height 27
type input "Chef Shawarma, Shakraka"
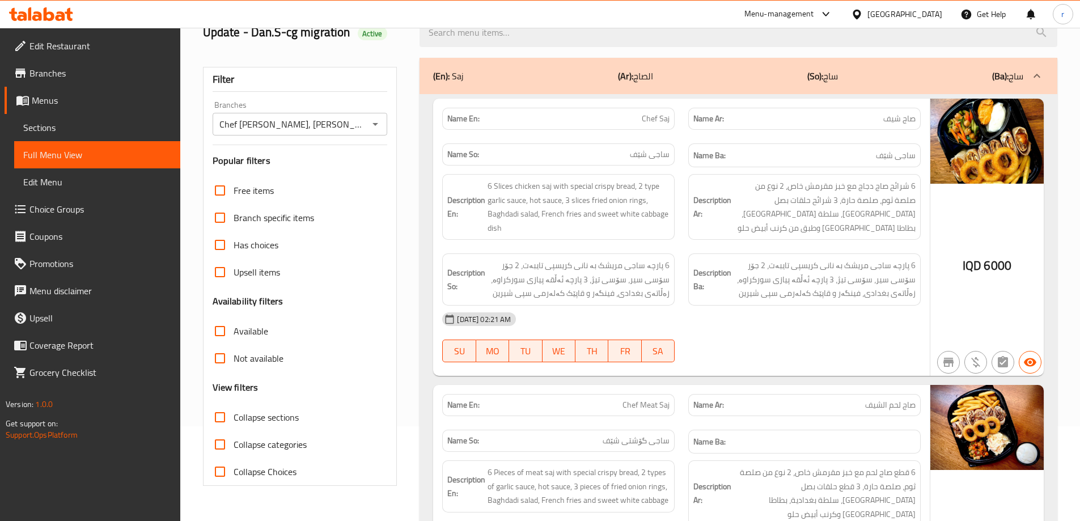
scroll to position [1393, 0]
